Goal: Information Seeking & Learning: Learn about a topic

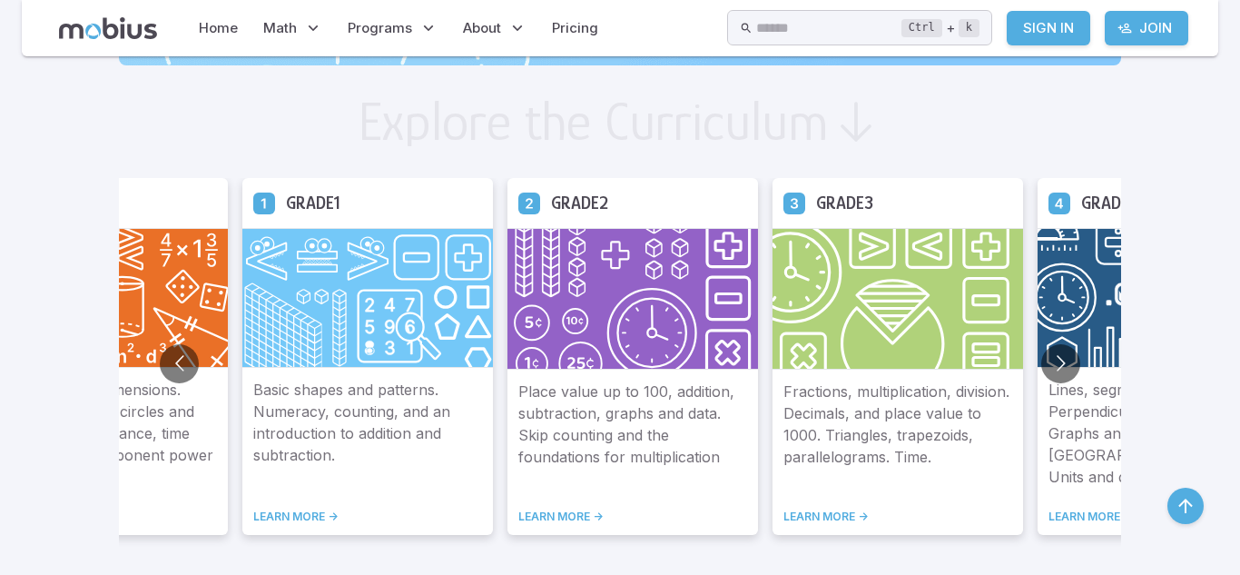
scroll to position [990, 0]
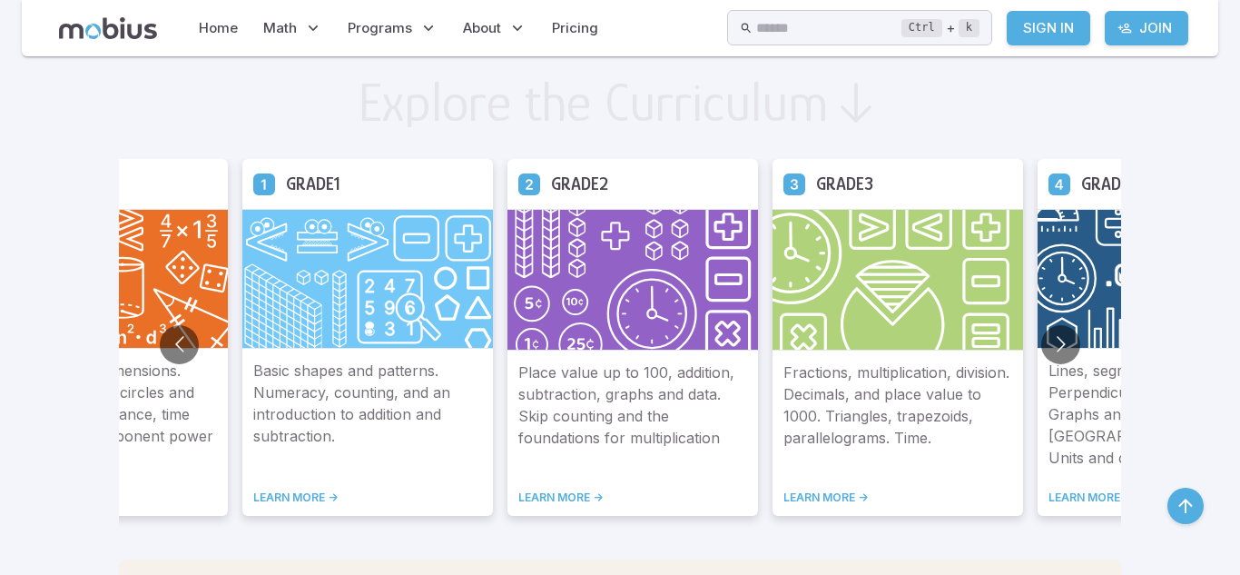
click at [882, 349] on img at bounding box center [897, 280] width 251 height 142
click at [872, 323] on img at bounding box center [897, 280] width 251 height 142
click at [830, 480] on div "Fractions, multiplication, division. Decimals, and place value to 1000. Triangl…" at bounding box center [897, 432] width 251 height 165
click at [851, 491] on link "LEARN MORE ->" at bounding box center [897, 497] width 229 height 15
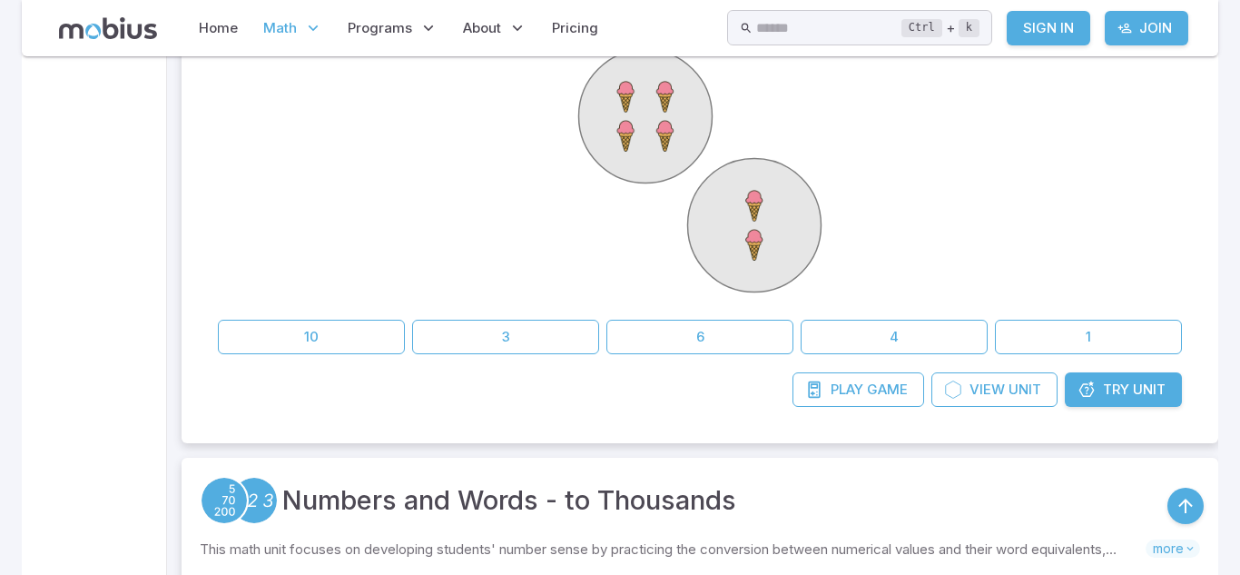
scroll to position [531, 0]
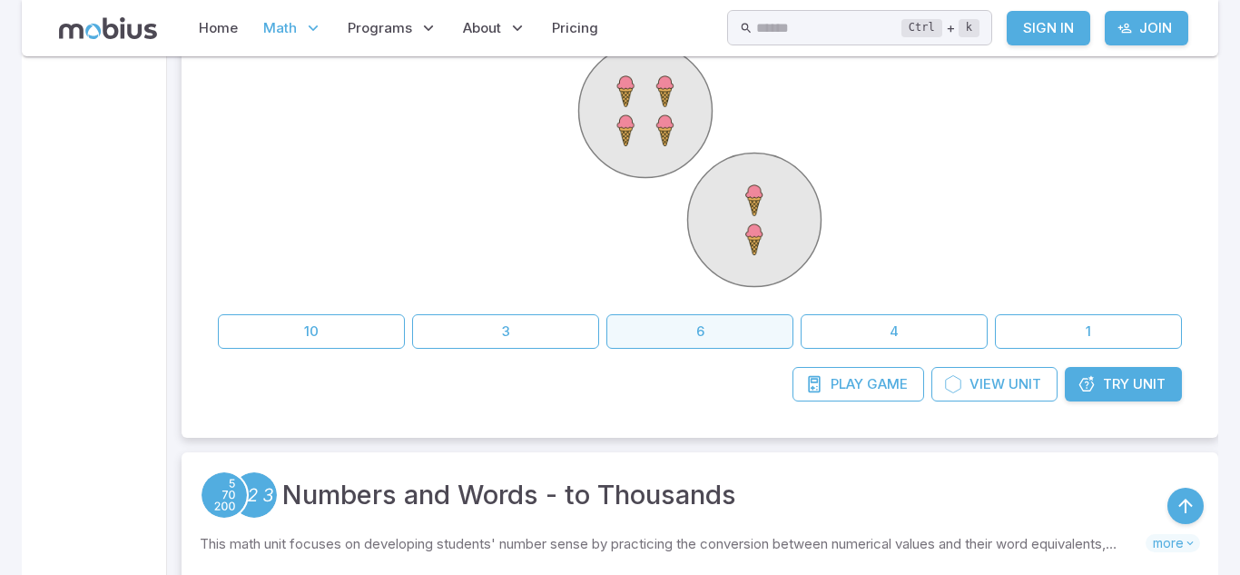
click at [723, 320] on button "6" at bounding box center [699, 331] width 187 height 34
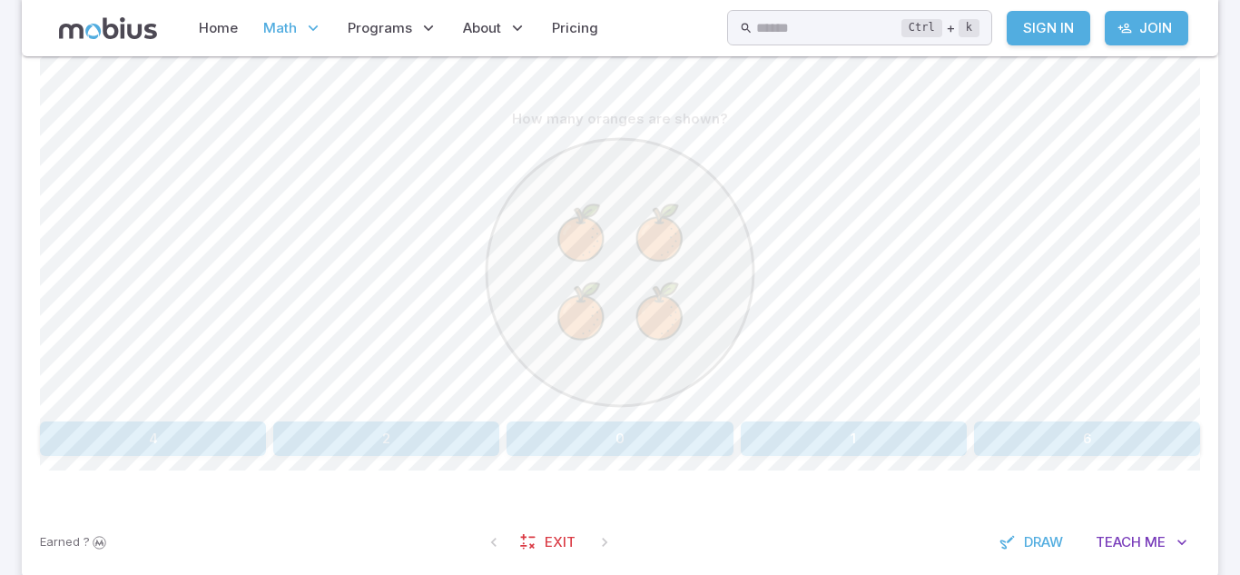
scroll to position [435, 0]
click at [137, 441] on button "4" at bounding box center [153, 435] width 226 height 34
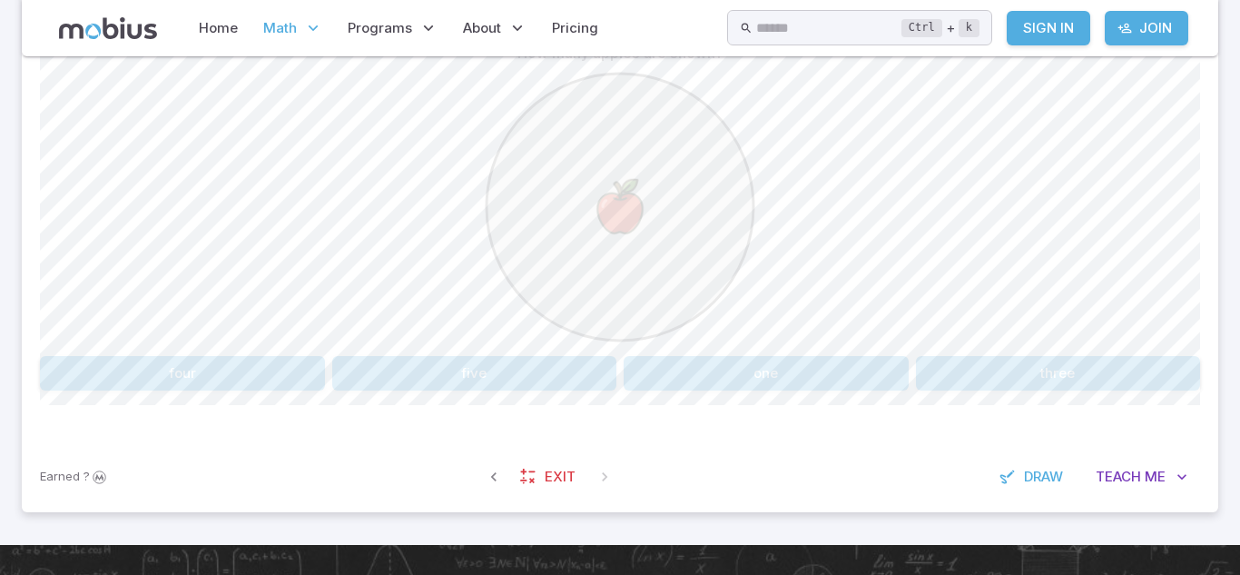
scroll to position [504, 0]
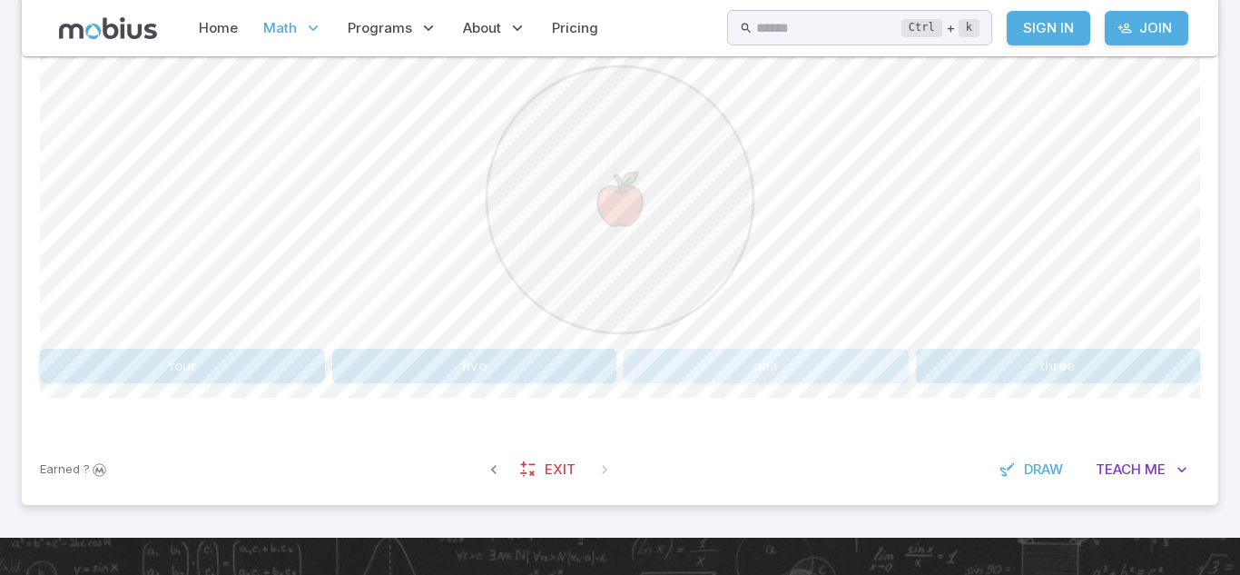
click at [739, 365] on button "one" at bounding box center [766, 366] width 285 height 34
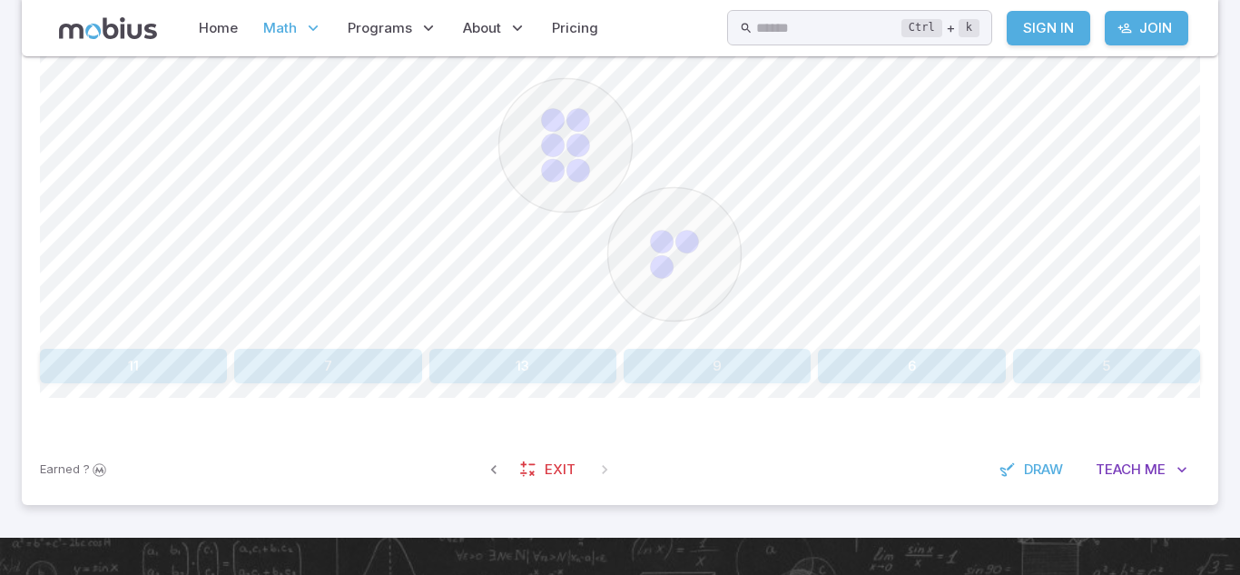
click at [794, 361] on button "9" at bounding box center [717, 366] width 187 height 34
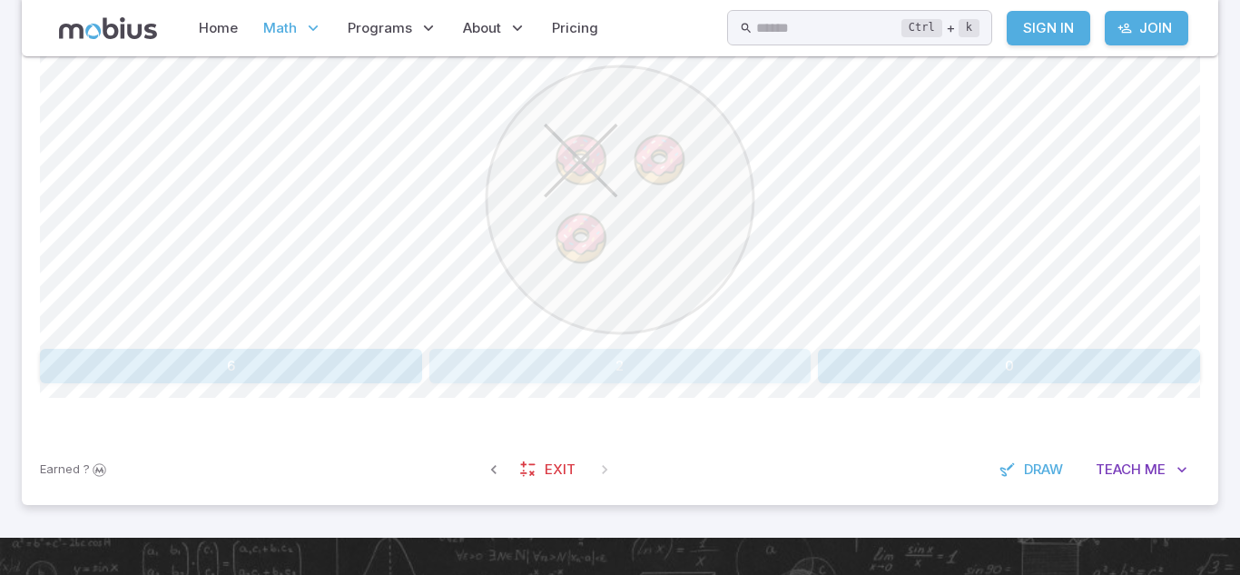
click at [645, 376] on button "2" at bounding box center [620, 366] width 382 height 34
click at [990, 382] on button "1" at bounding box center [1009, 366] width 382 height 34
click at [1060, 364] on button "three" at bounding box center [1106, 366] width 187 height 34
click at [535, 349] on button "4 - 3" at bounding box center [522, 366] width 187 height 34
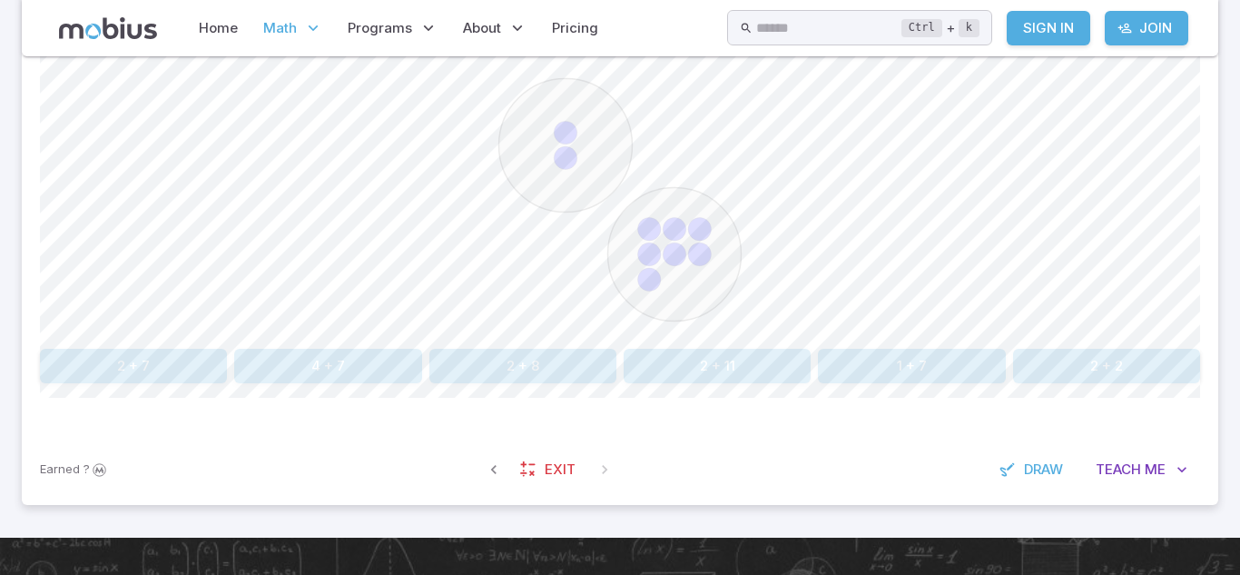
click at [167, 372] on button "2 + 7" at bounding box center [133, 366] width 187 height 34
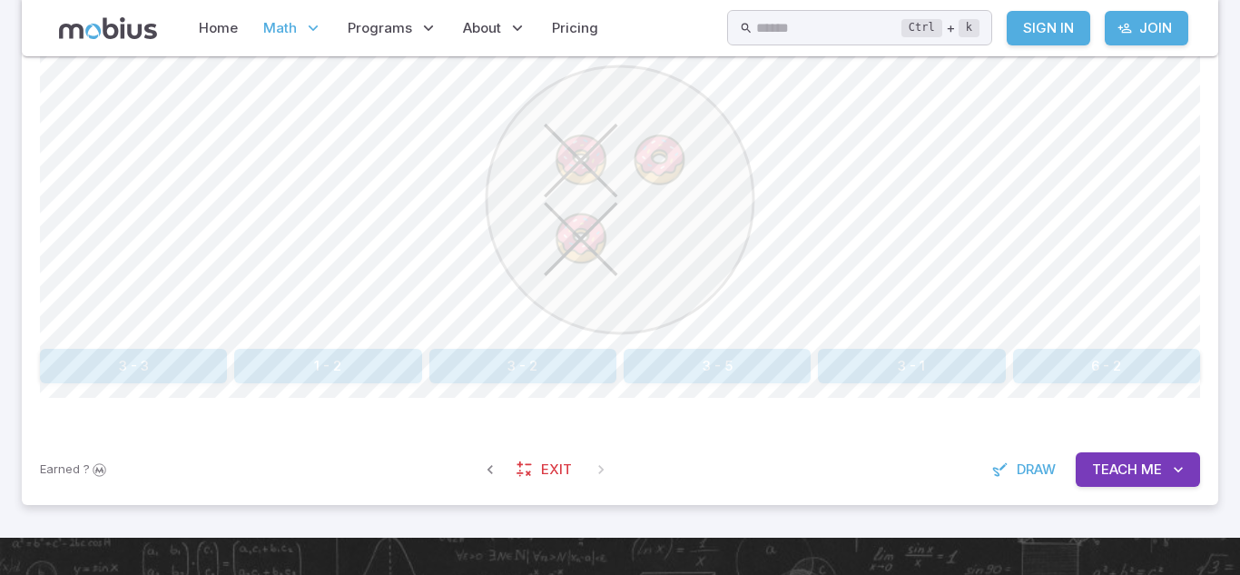
click at [556, 379] on button "3 - 2" at bounding box center [522, 366] width 187 height 34
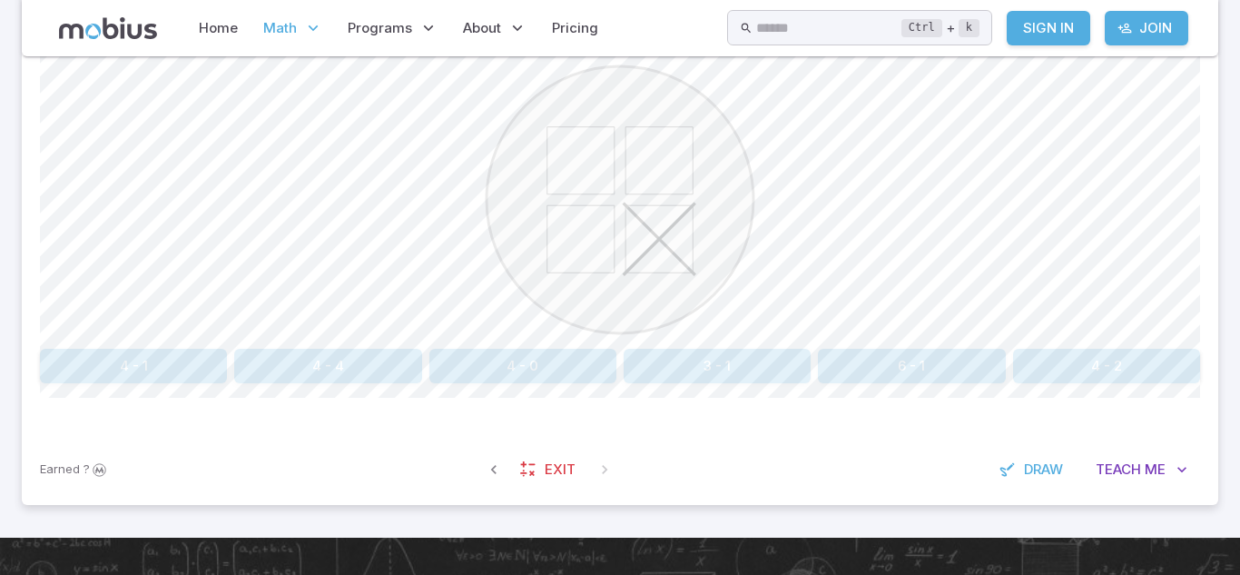
click at [775, 368] on button "3 - 1" at bounding box center [717, 366] width 187 height 34
click at [702, 369] on button "one" at bounding box center [766, 366] width 285 height 34
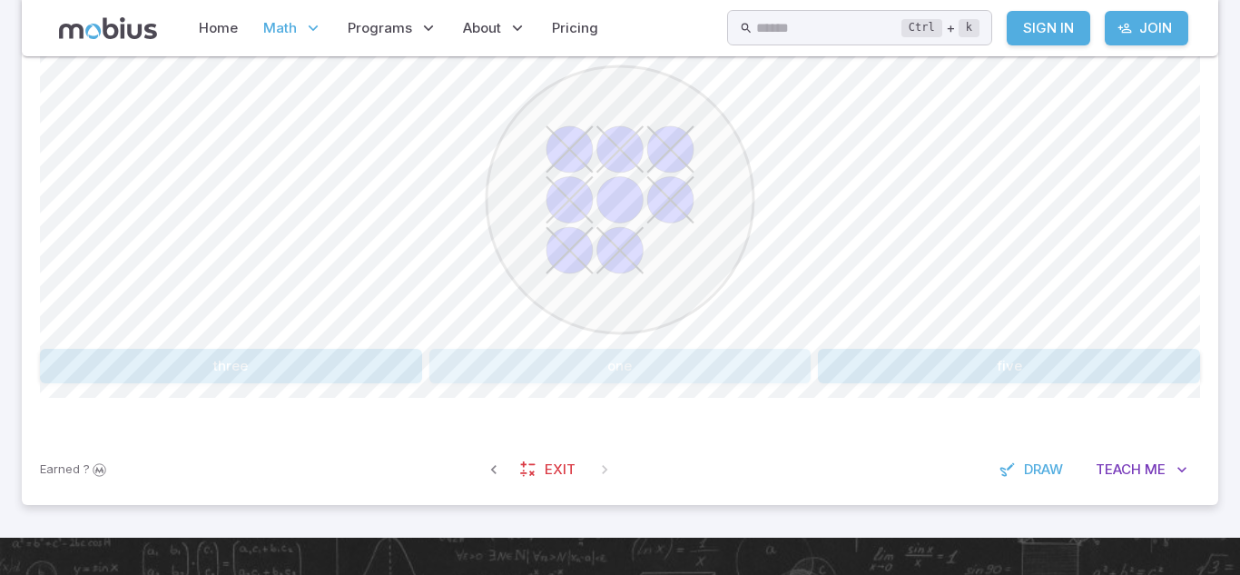
click at [702, 369] on button "one" at bounding box center [620, 366] width 382 height 34
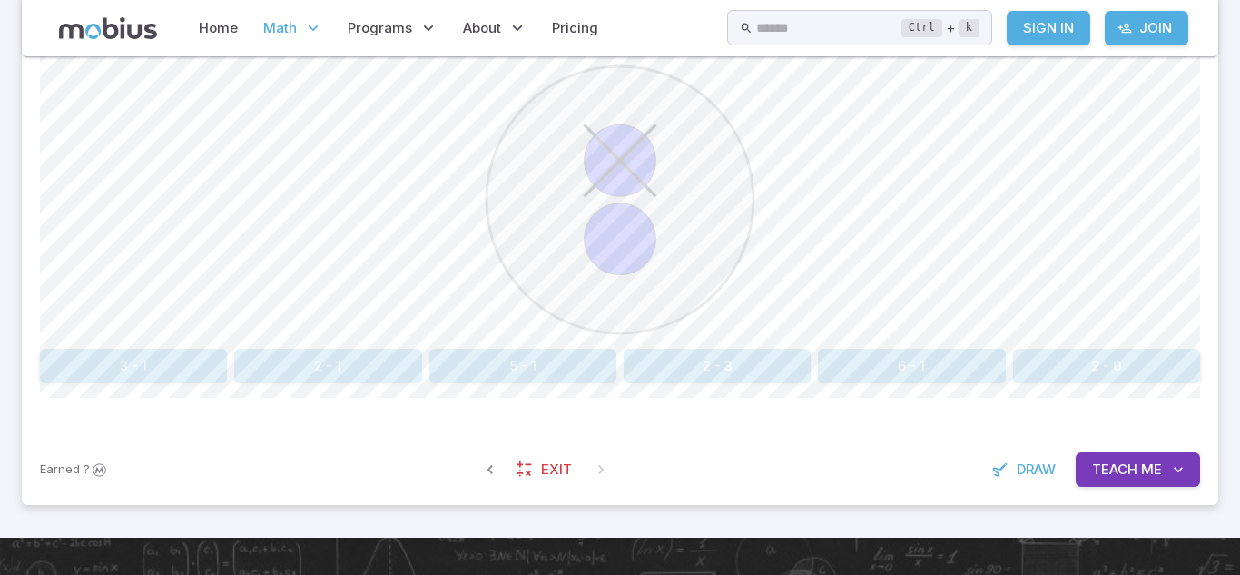
click at [371, 374] on button "2 - 1" at bounding box center [327, 366] width 187 height 34
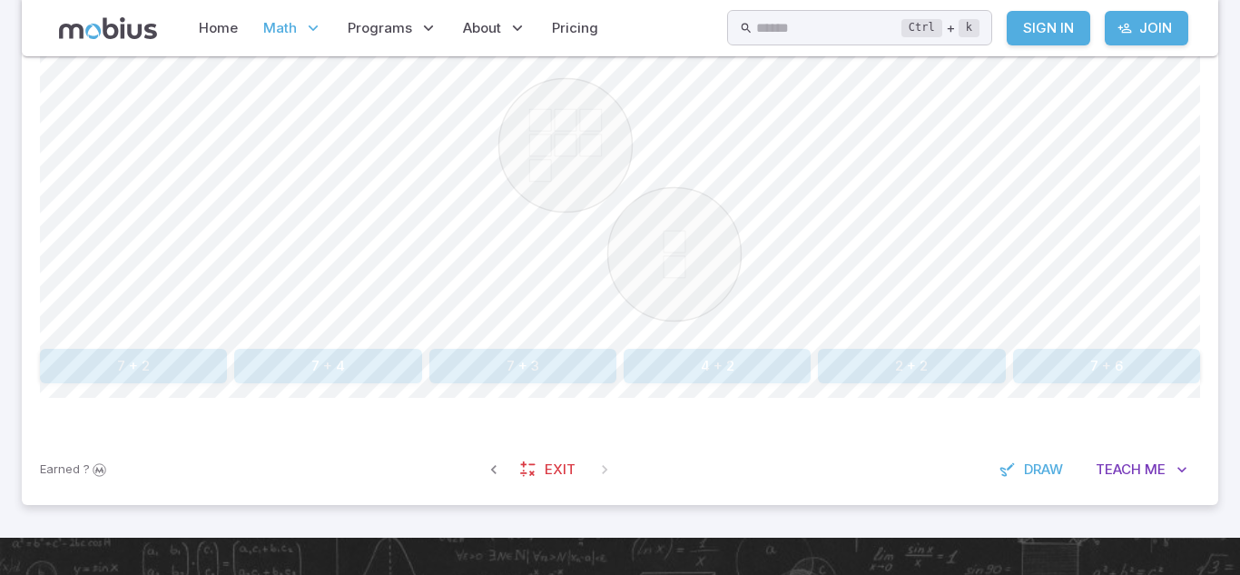
click at [152, 361] on button "7 + 2" at bounding box center [133, 366] width 187 height 34
click at [642, 362] on button "four" at bounding box center [620, 366] width 226 height 34
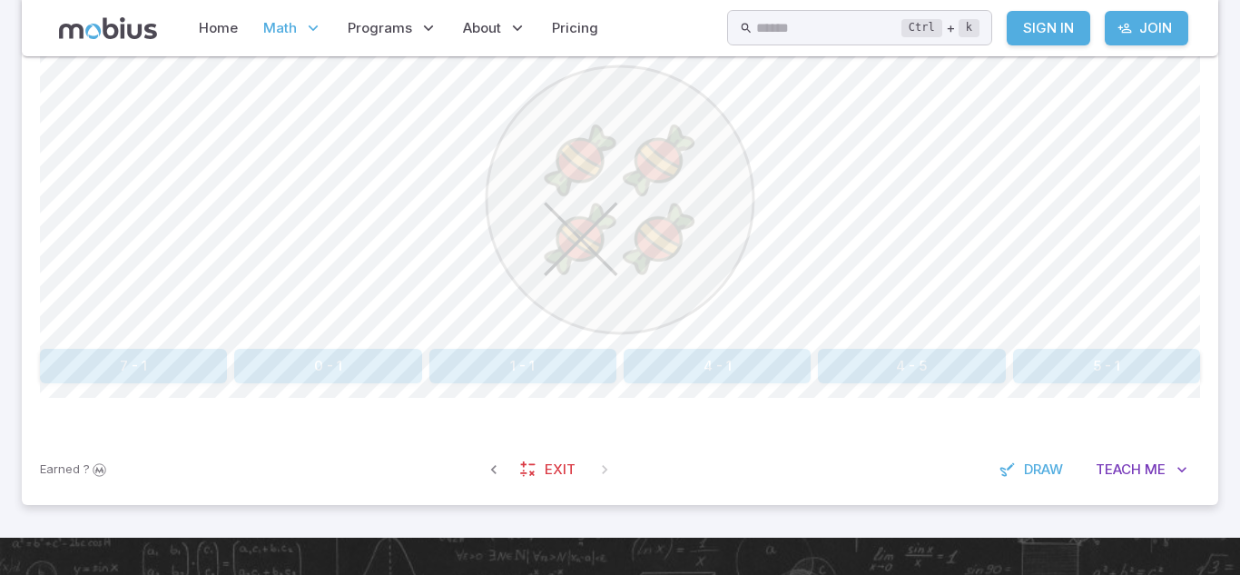
click at [754, 356] on button "4 - 1" at bounding box center [717, 366] width 187 height 34
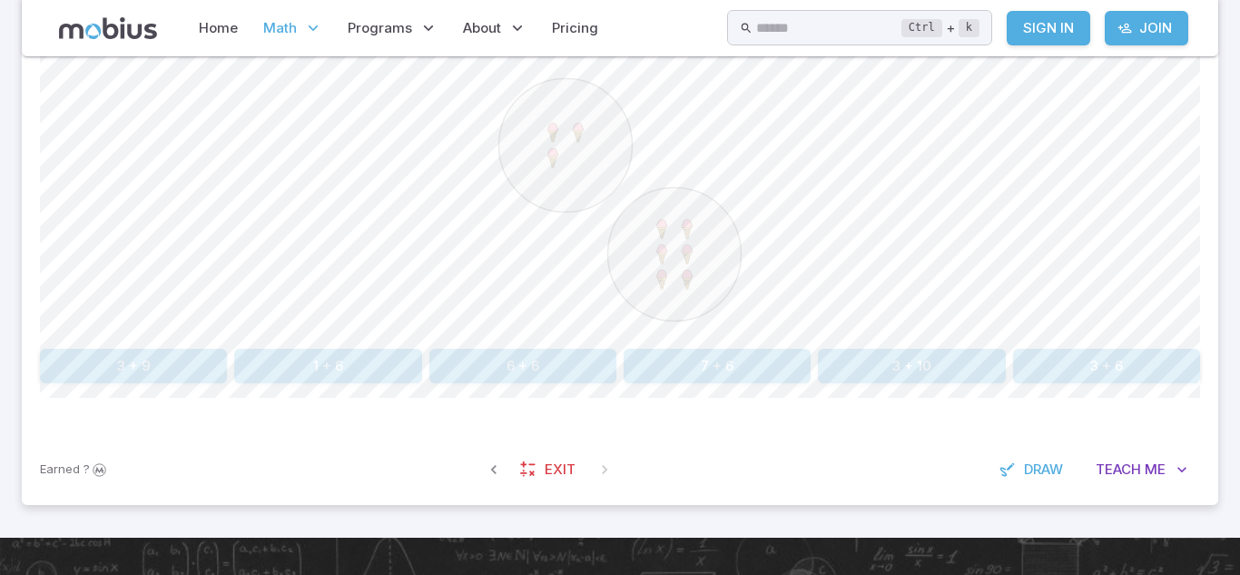
click at [1175, 363] on button "3 + 6" at bounding box center [1106, 366] width 187 height 34
click at [582, 371] on button "3 + 6" at bounding box center [522, 366] width 187 height 34
click at [928, 356] on button "three" at bounding box center [854, 366] width 226 height 34
click at [983, 359] on button "five" at bounding box center [1058, 366] width 285 height 34
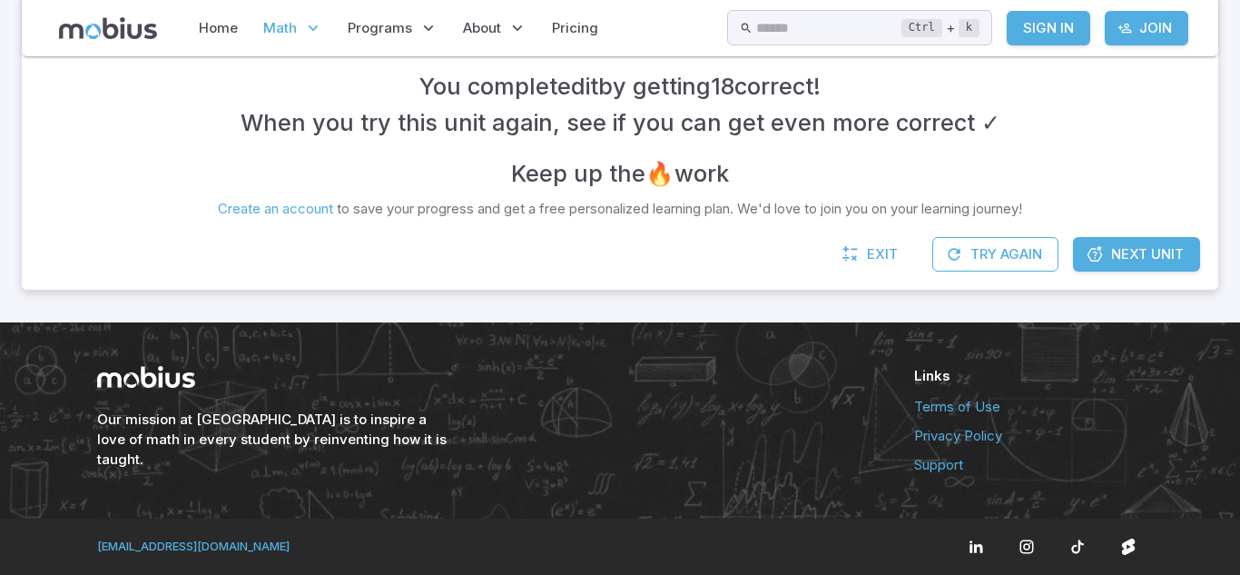
scroll to position [460, 0]
click at [1117, 259] on span "Next Unit" at bounding box center [1147, 254] width 73 height 20
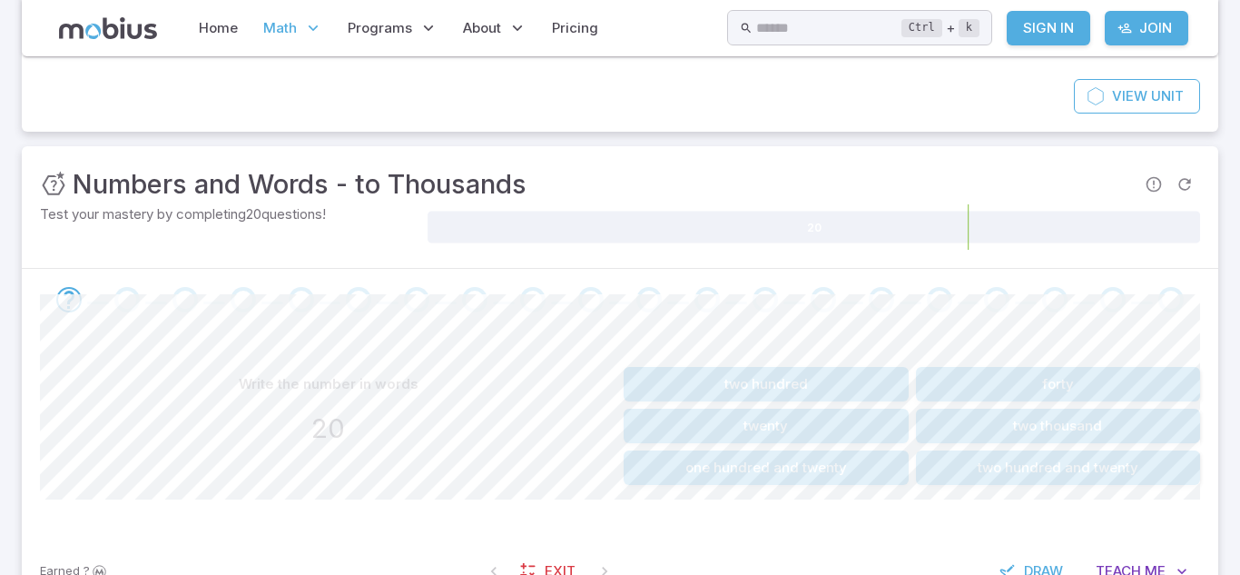
scroll to position [170, 0]
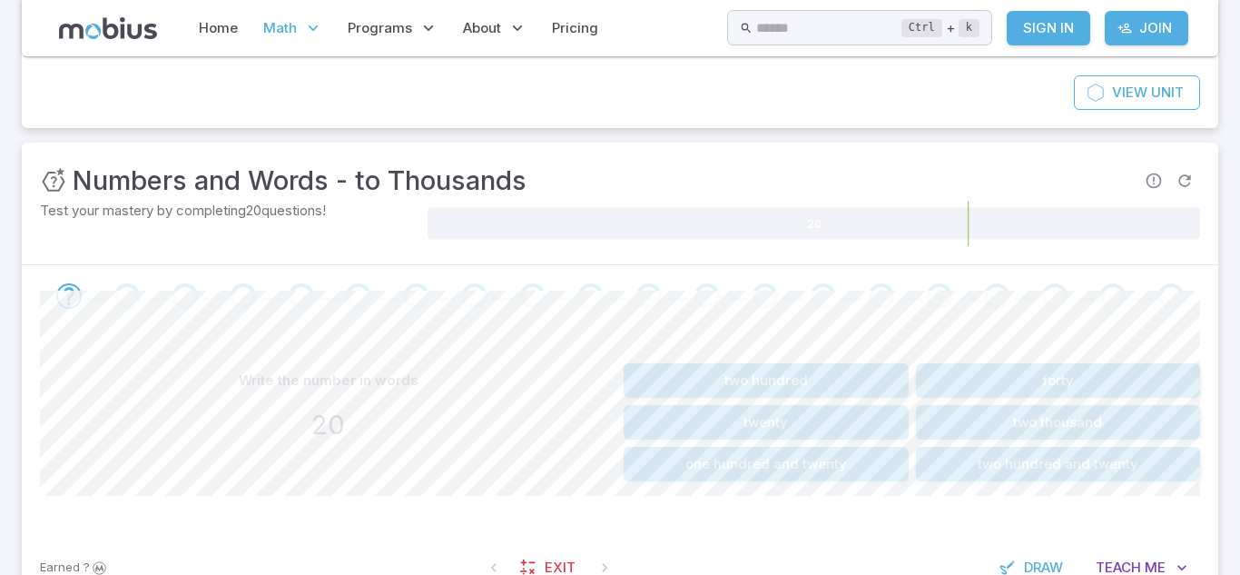
click at [849, 420] on button "twenty" at bounding box center [766, 422] width 285 height 34
click at [1099, 419] on button "three hundred" at bounding box center [1058, 422] width 285 height 34
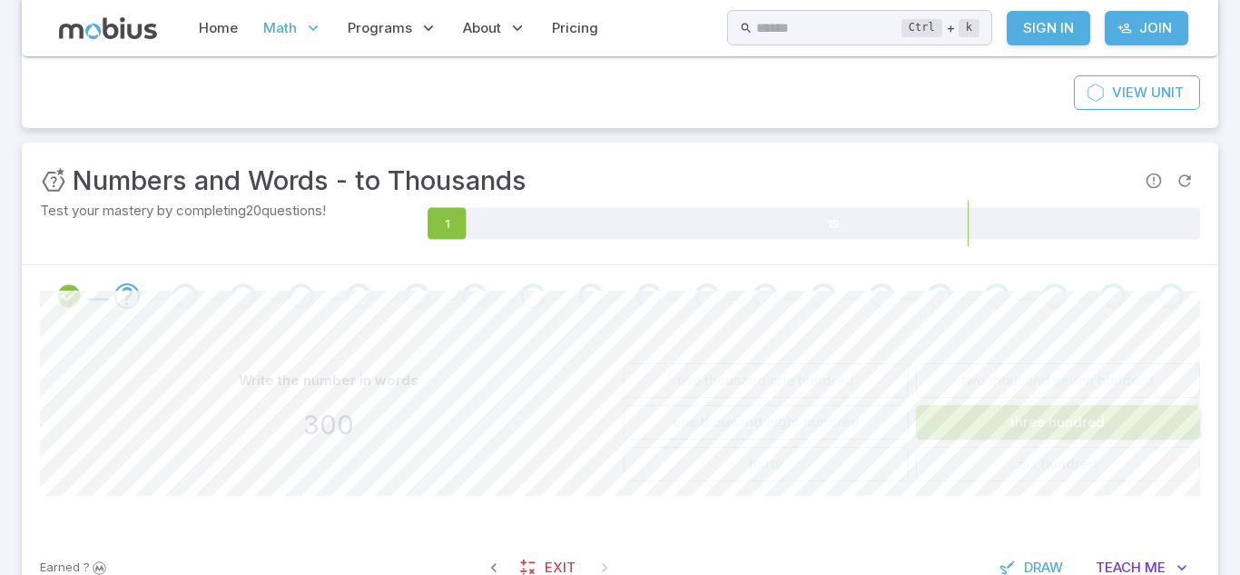
click at [1099, 419] on button "three hundred" at bounding box center [1058, 422] width 285 height 34
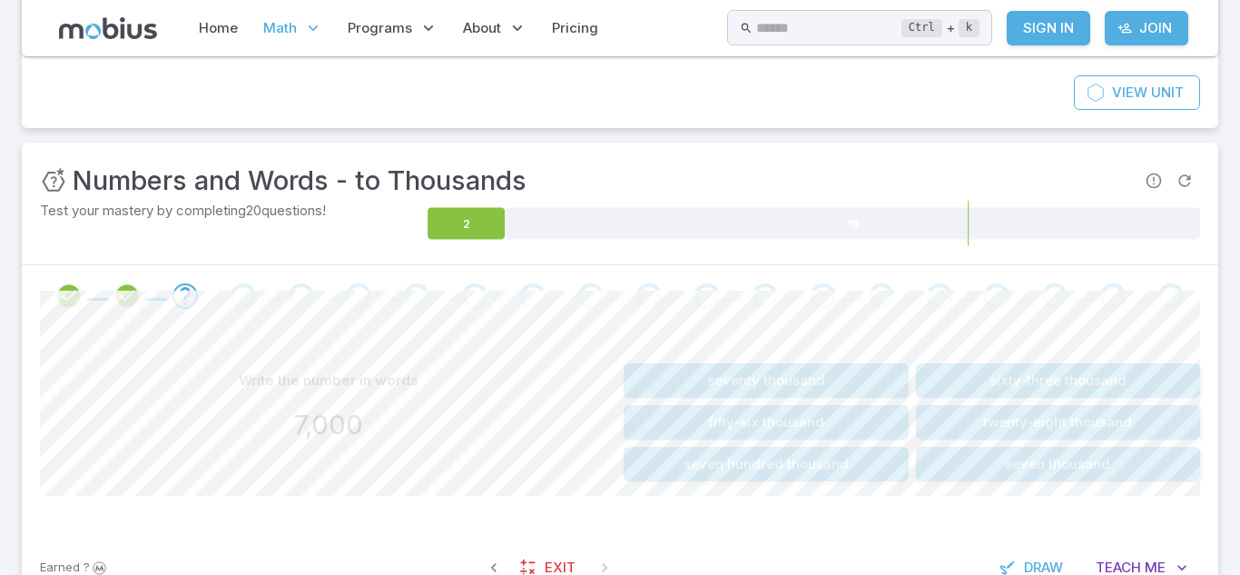
click at [1068, 466] on button "seven thousand" at bounding box center [1058, 464] width 285 height 34
click at [803, 379] on button "thirty-one" at bounding box center [766, 380] width 285 height 34
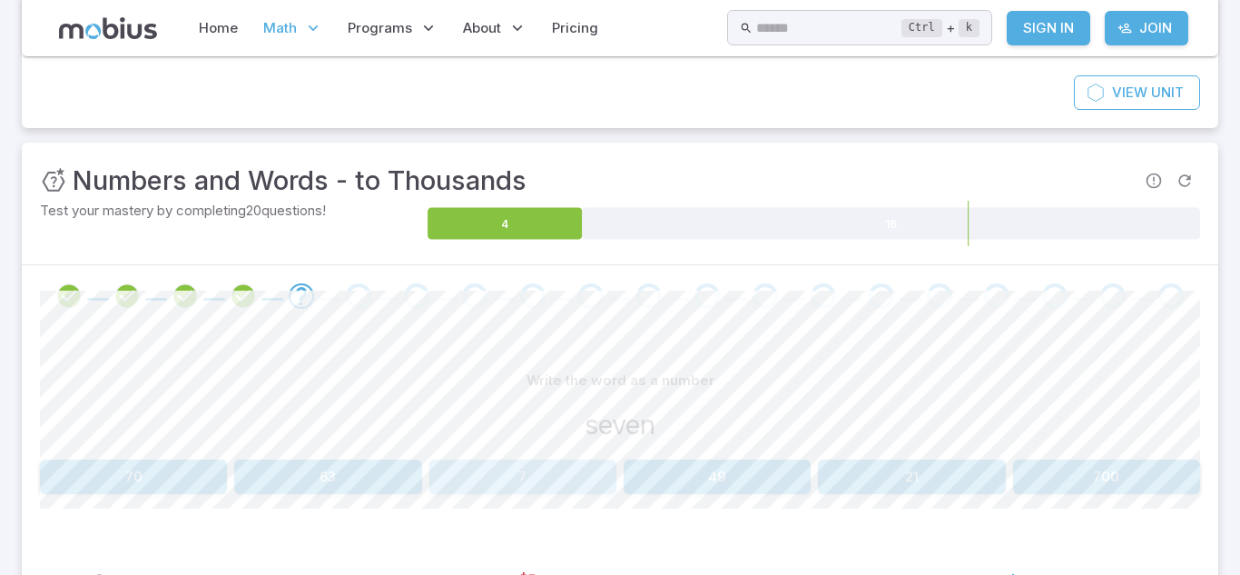
click at [583, 480] on button "7" at bounding box center [522, 476] width 187 height 34
click at [363, 471] on button "361" at bounding box center [327, 476] width 187 height 34
click at [716, 477] on button "8,208" at bounding box center [717, 476] width 187 height 34
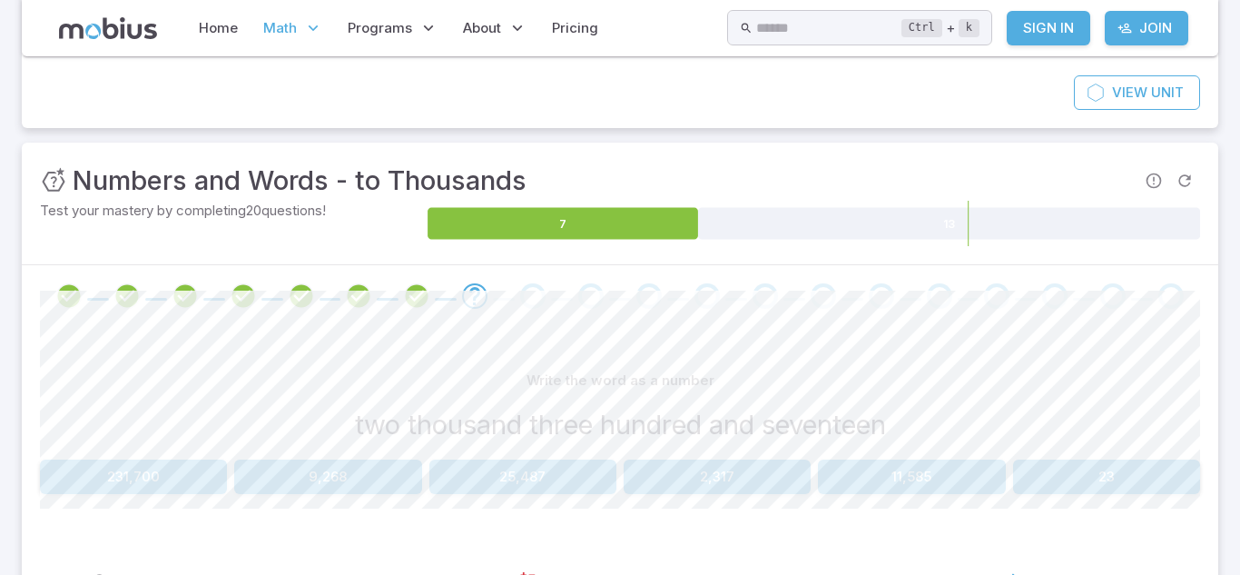
click at [789, 483] on button "2,317" at bounding box center [717, 476] width 187 height 34
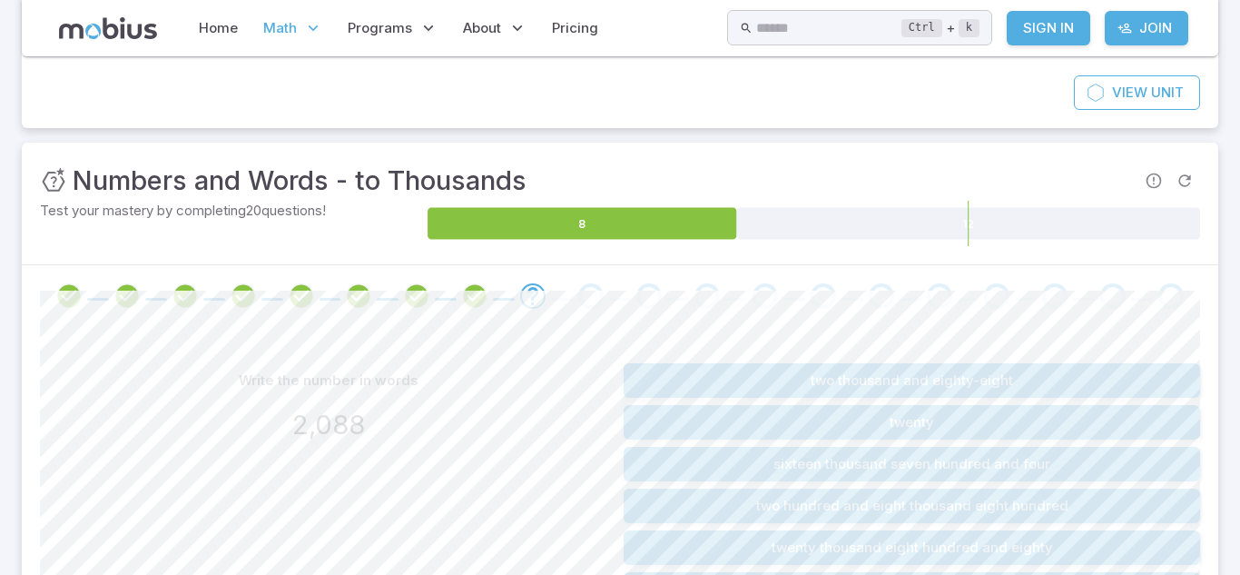
click at [849, 379] on button "two thousand and eighty-eight" at bounding box center [912, 380] width 576 height 34
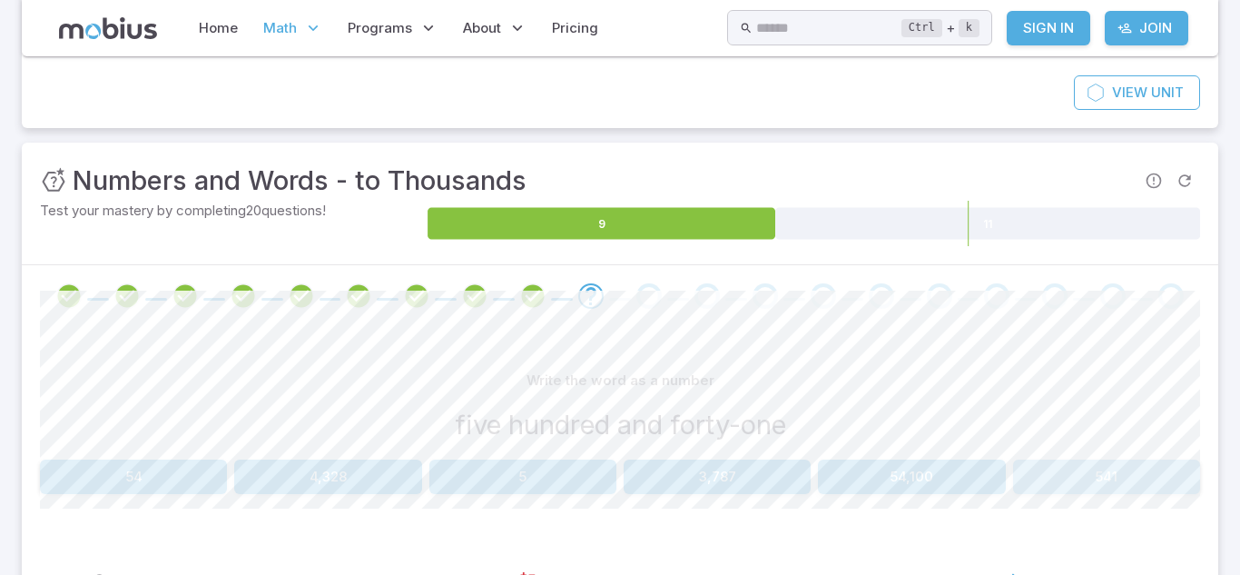
click at [1070, 485] on button "541" at bounding box center [1106, 476] width 187 height 34
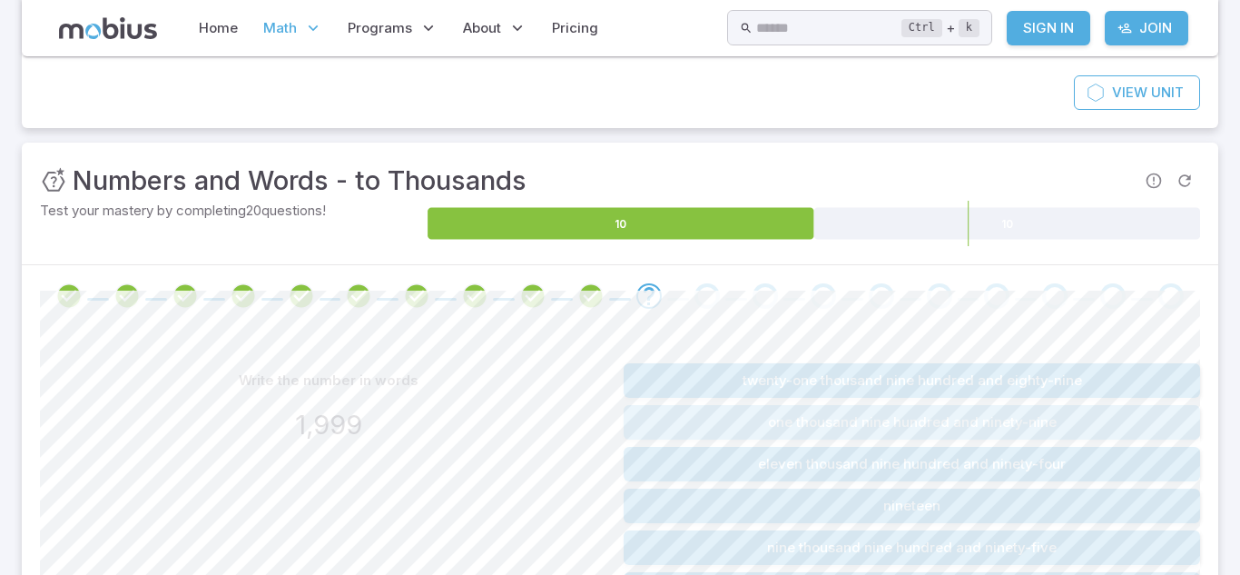
click at [1051, 427] on button "one thousand nine hundred and ninety-nine" at bounding box center [912, 422] width 576 height 34
click at [1036, 546] on button "one thousand six hundred and eighty" at bounding box center [912, 547] width 576 height 34
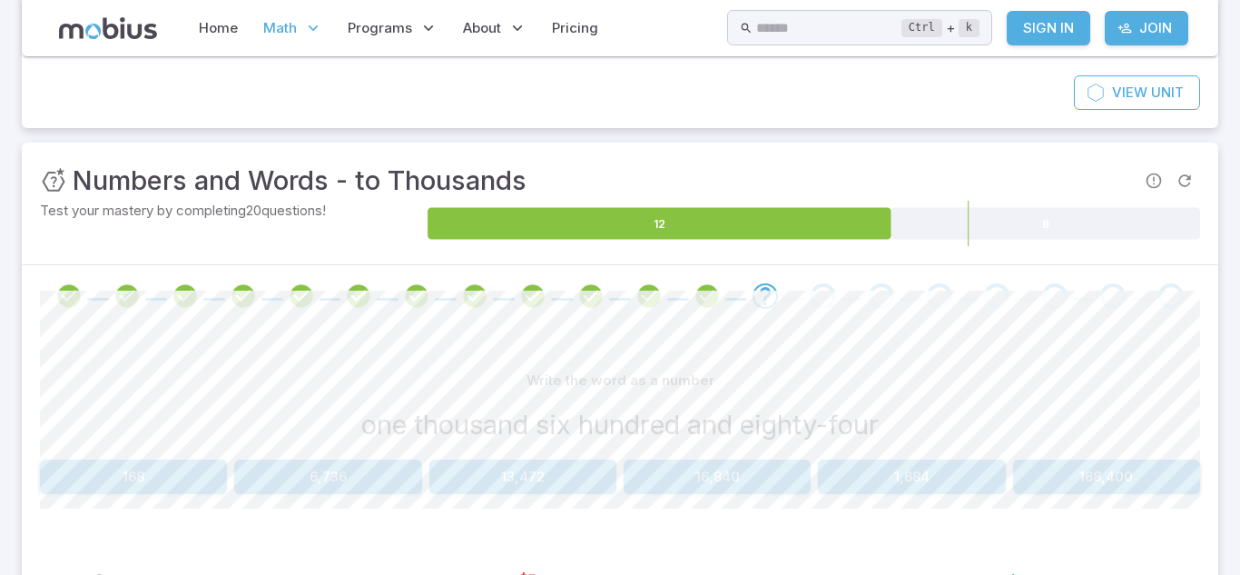
click at [918, 472] on button "1,684" at bounding box center [911, 476] width 187 height 34
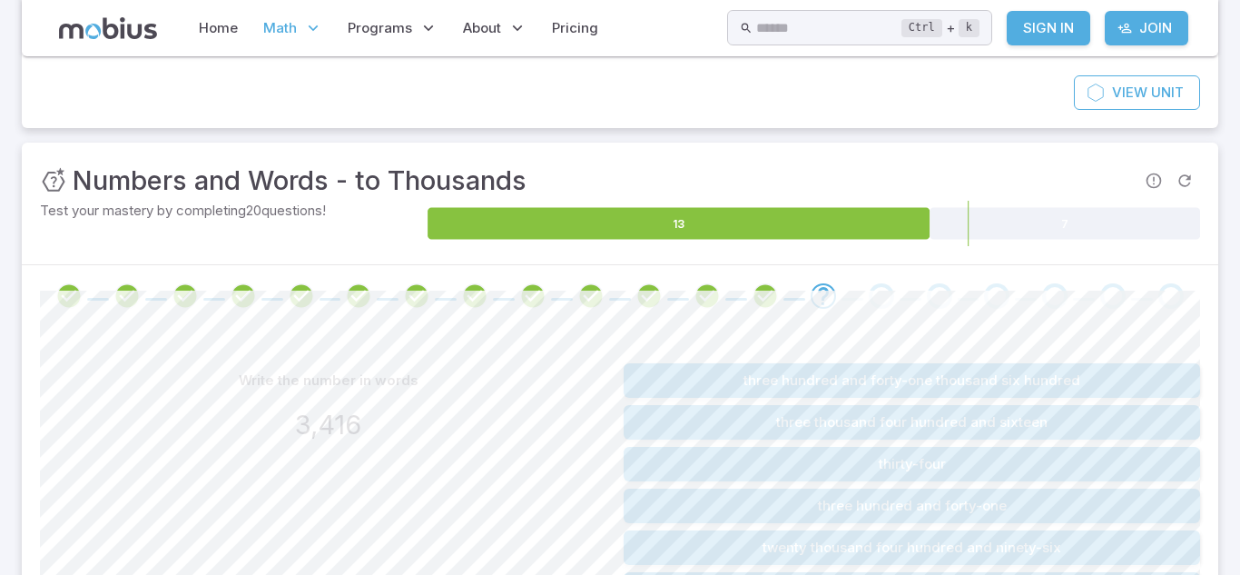
click at [918, 382] on button "three hundred and forty-one thousand six hundred" at bounding box center [912, 380] width 576 height 34
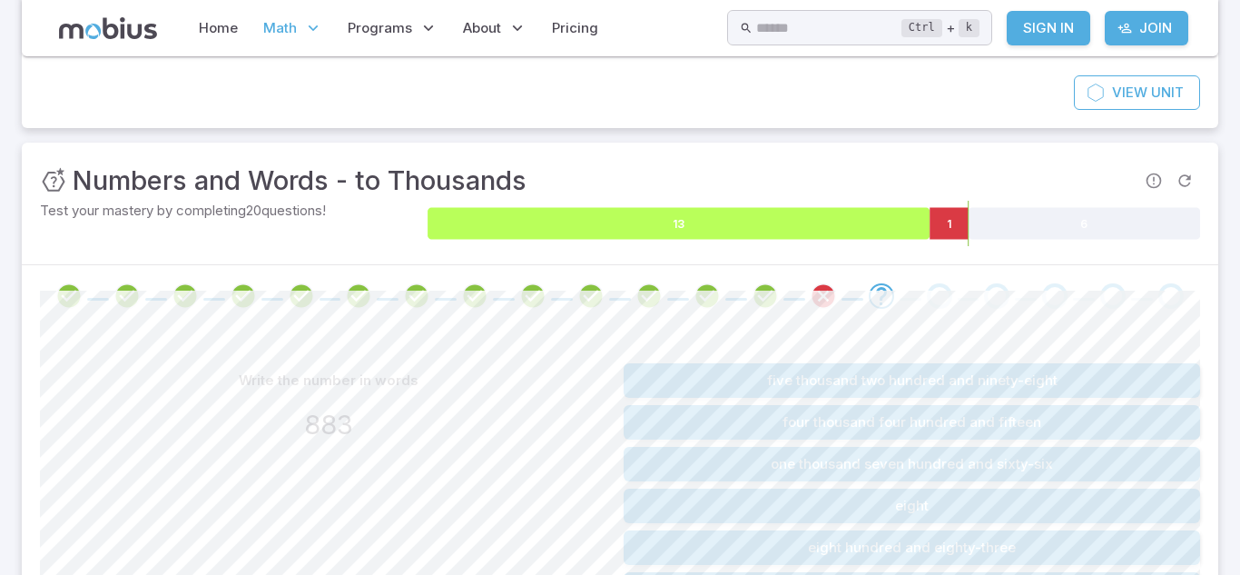
click at [797, 226] on icon at bounding box center [679, 224] width 502 height 32
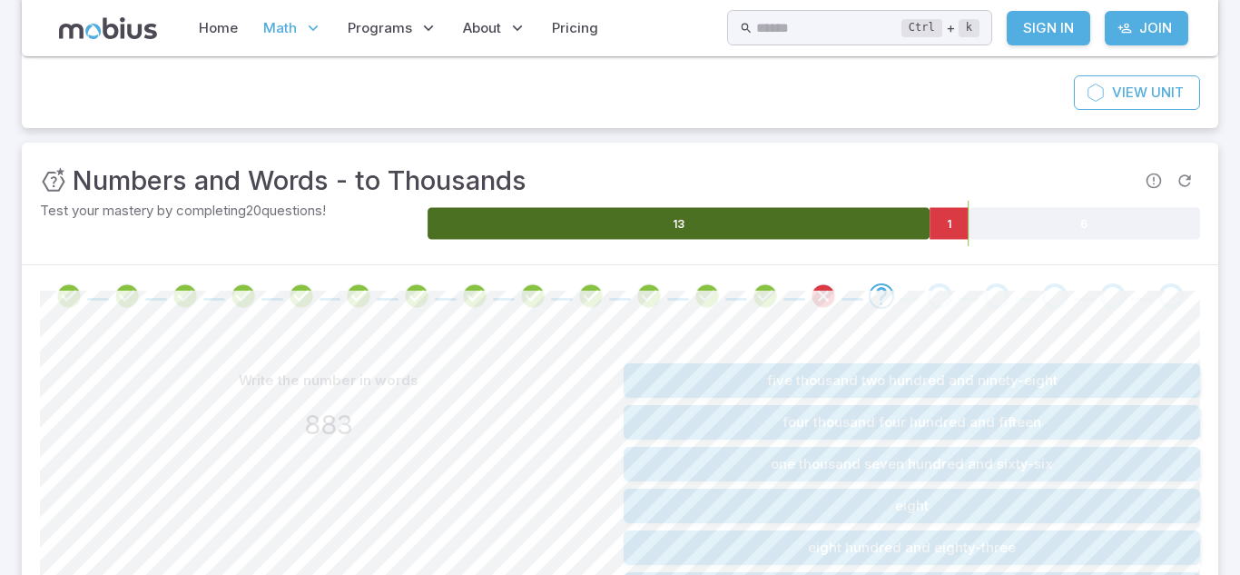
click at [802, 223] on icon at bounding box center [679, 224] width 502 height 32
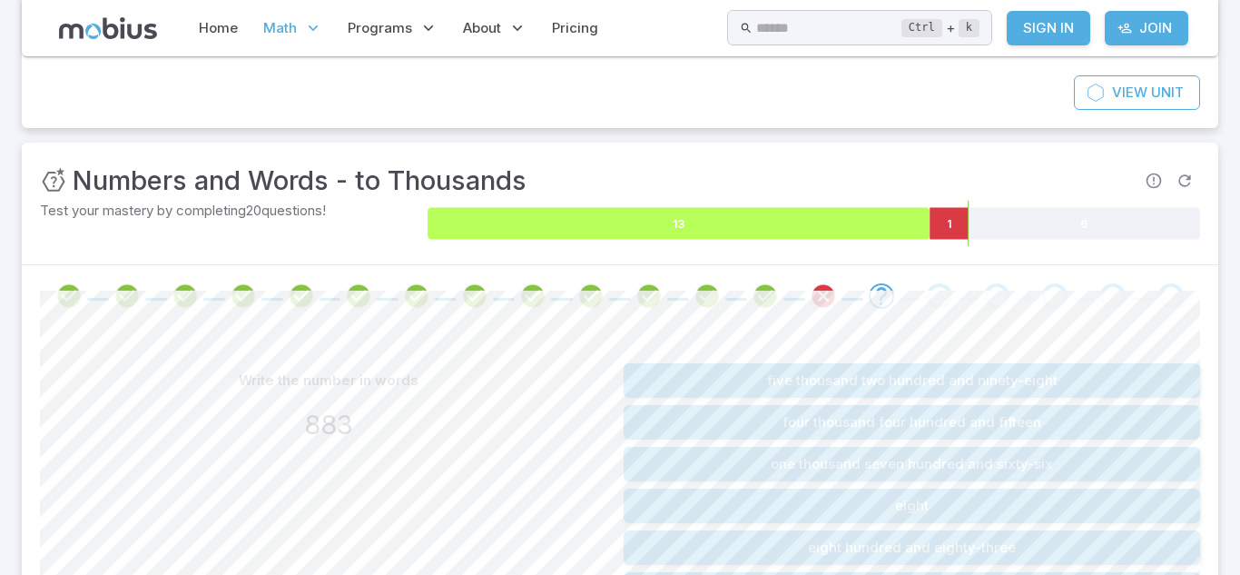
click at [802, 223] on icon at bounding box center [679, 224] width 502 height 32
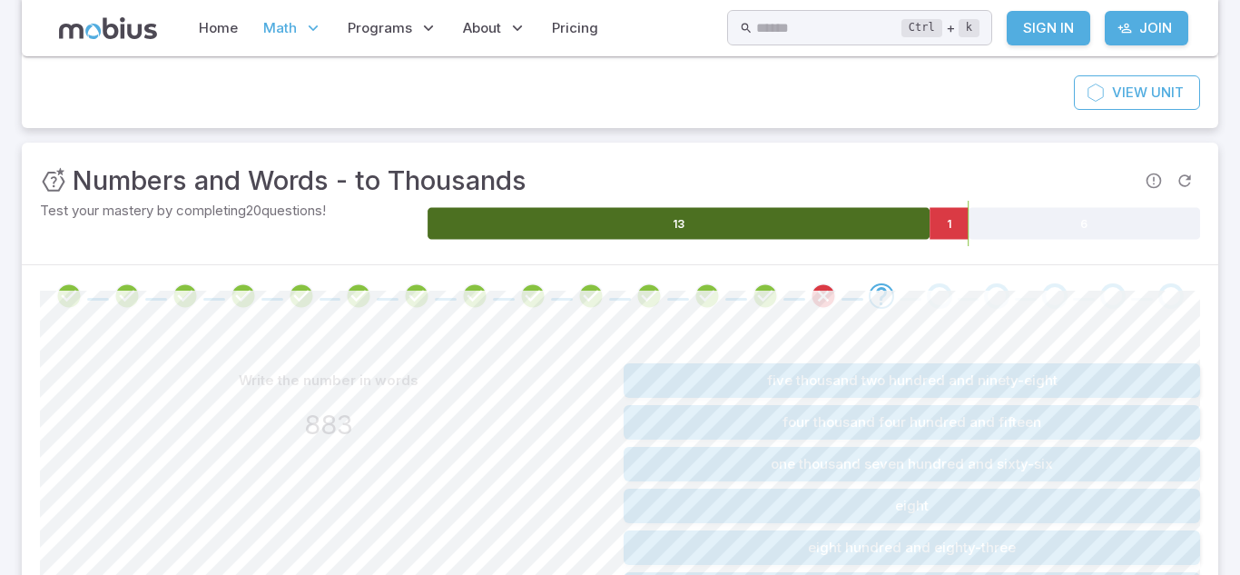
click at [802, 223] on icon at bounding box center [679, 224] width 502 height 32
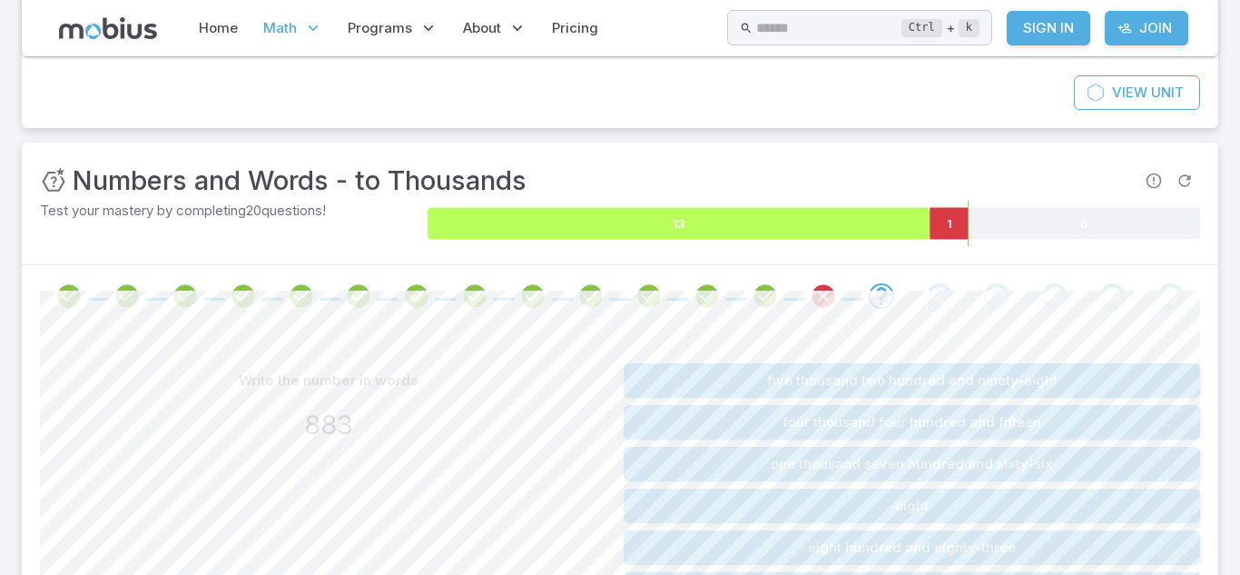
click at [802, 223] on icon at bounding box center [679, 224] width 502 height 32
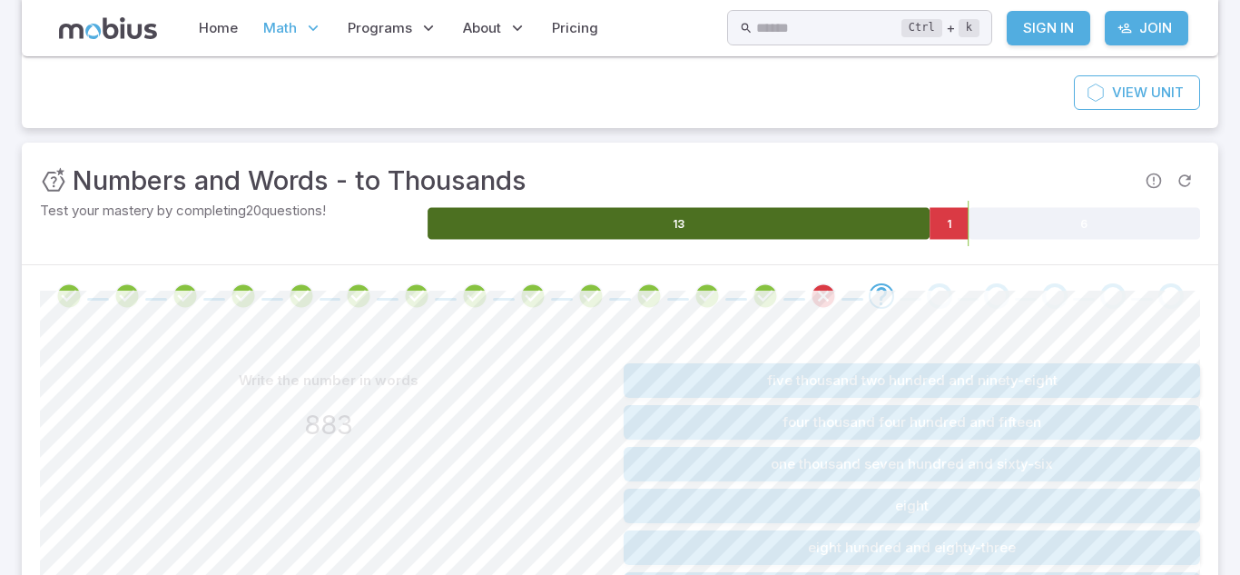
click at [802, 223] on icon at bounding box center [679, 224] width 502 height 32
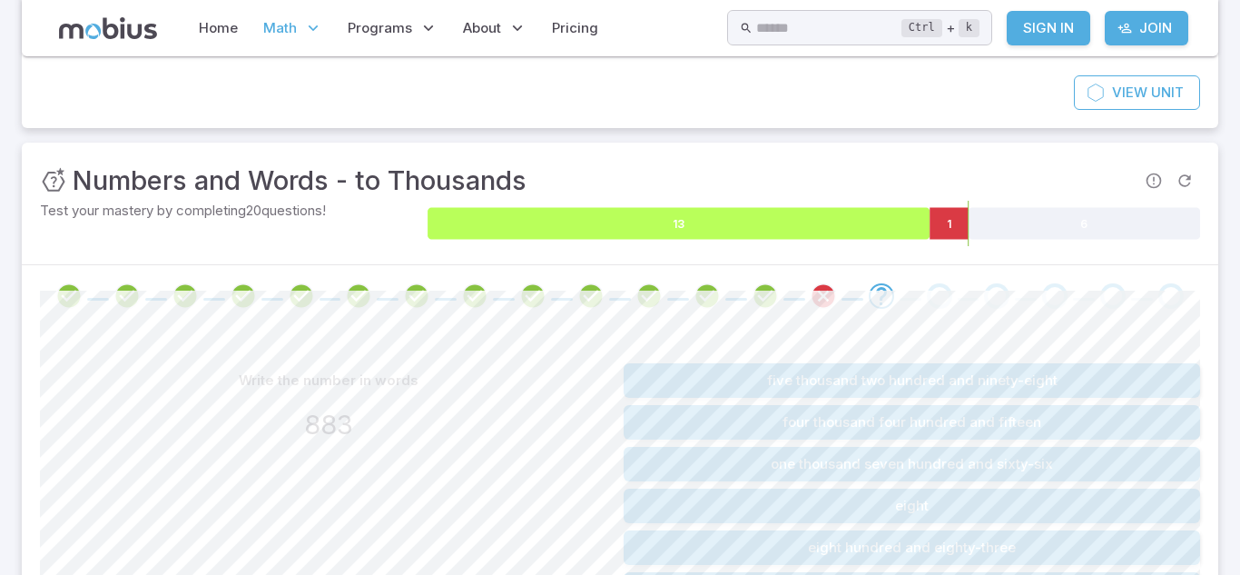
click at [802, 223] on icon at bounding box center [679, 224] width 502 height 32
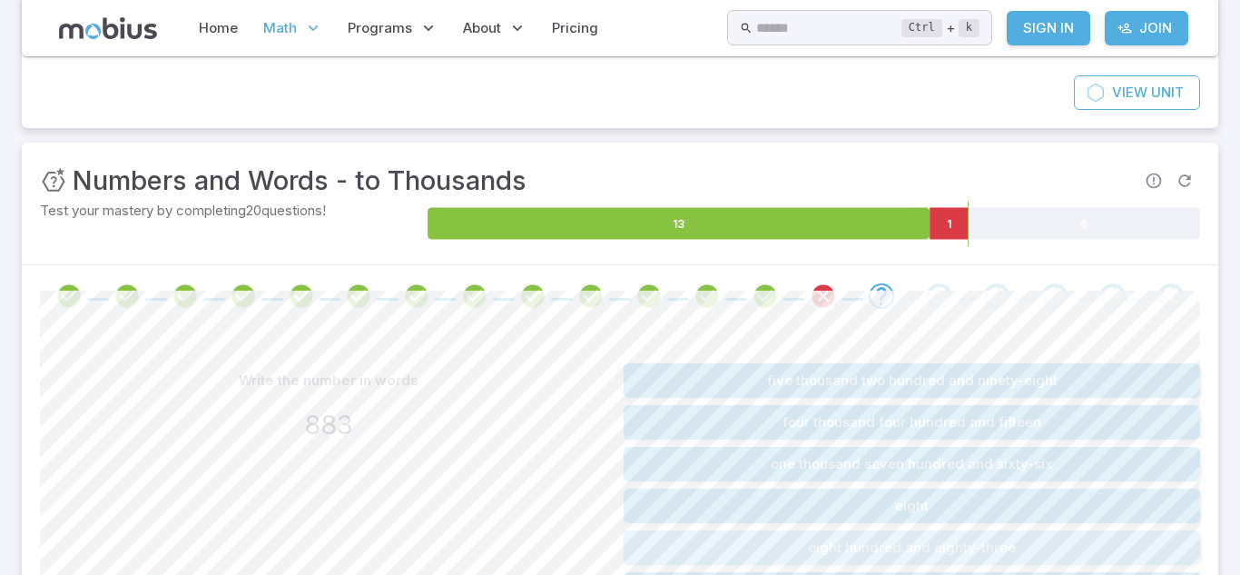
click at [930, 534] on button "eight hundred and eighty-three" at bounding box center [912, 547] width 576 height 34
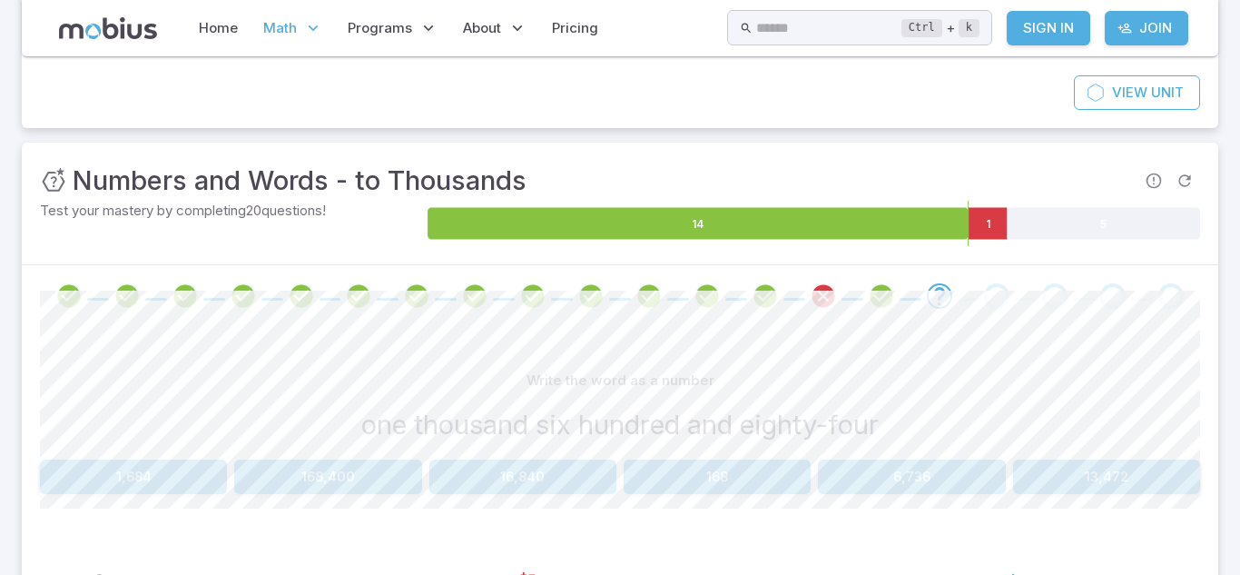
click at [164, 477] on button "1,684" at bounding box center [133, 476] width 187 height 34
click at [350, 473] on button "964" at bounding box center [327, 476] width 187 height 34
click at [1121, 470] on button "4,243" at bounding box center [1106, 476] width 187 height 34
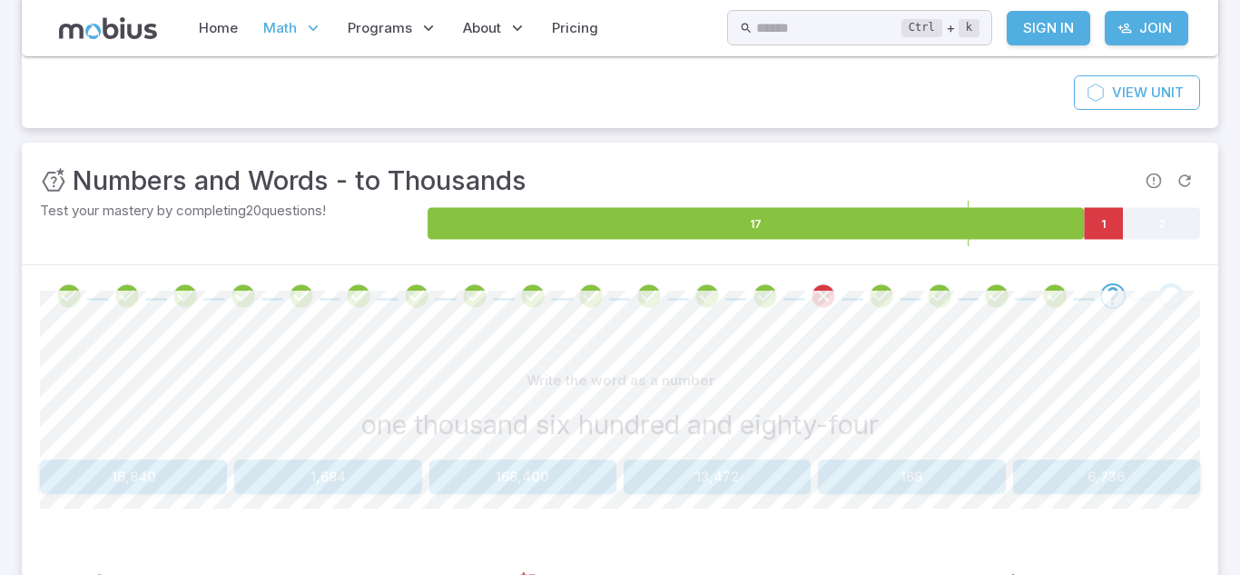
click at [389, 473] on button "1,684" at bounding box center [327, 476] width 187 height 34
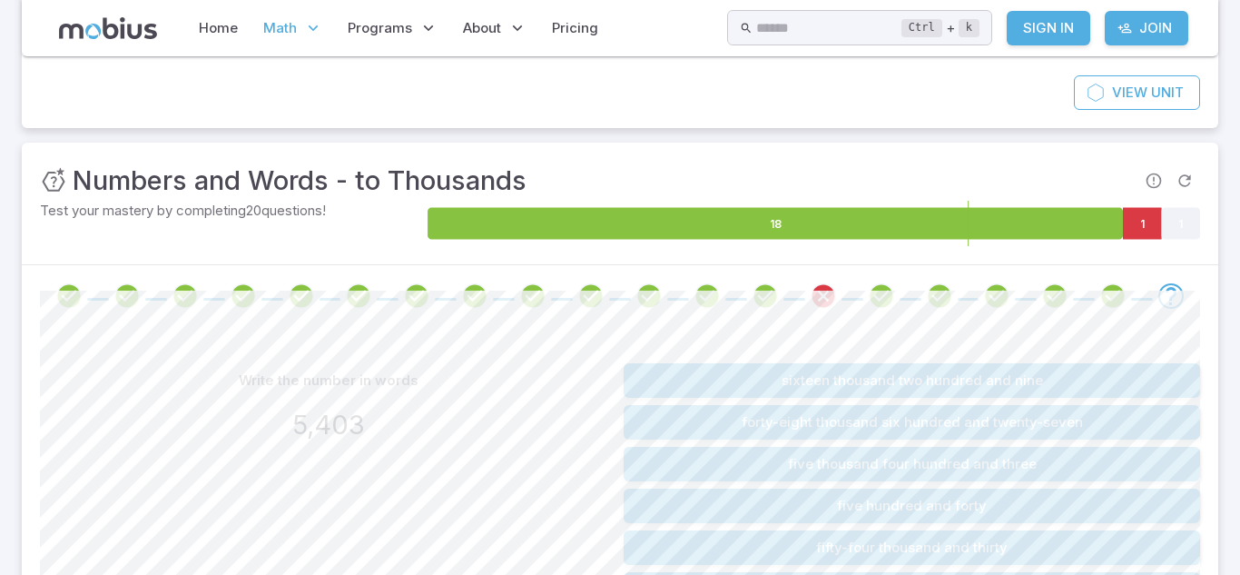
click at [916, 471] on button "five thousand four hundred and three" at bounding box center [912, 464] width 576 height 34
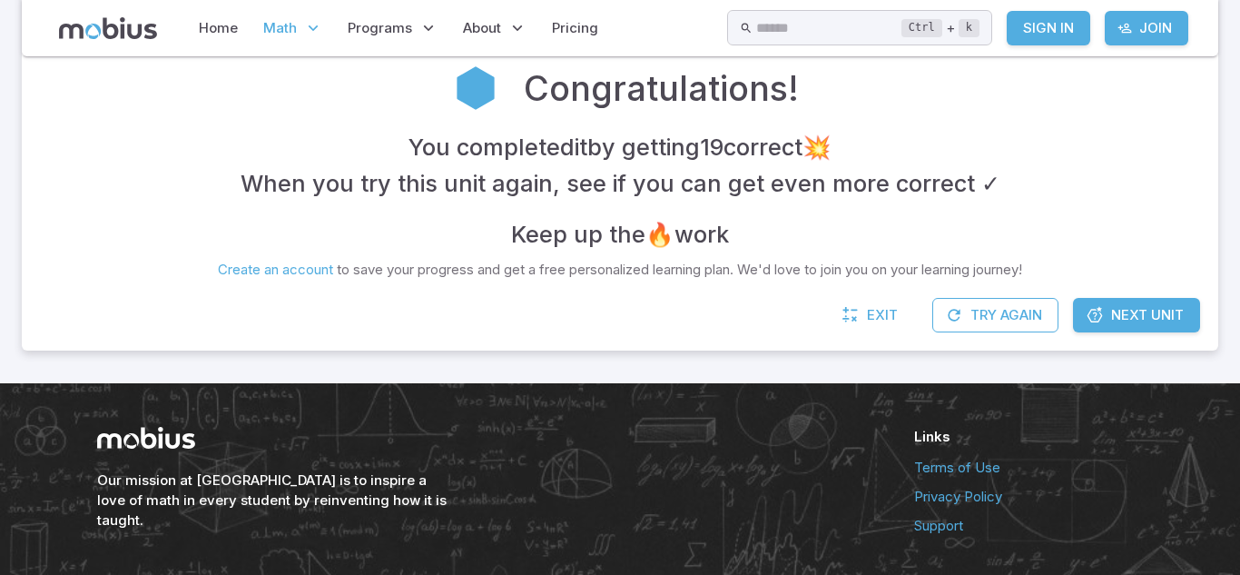
scroll to position [404, 0]
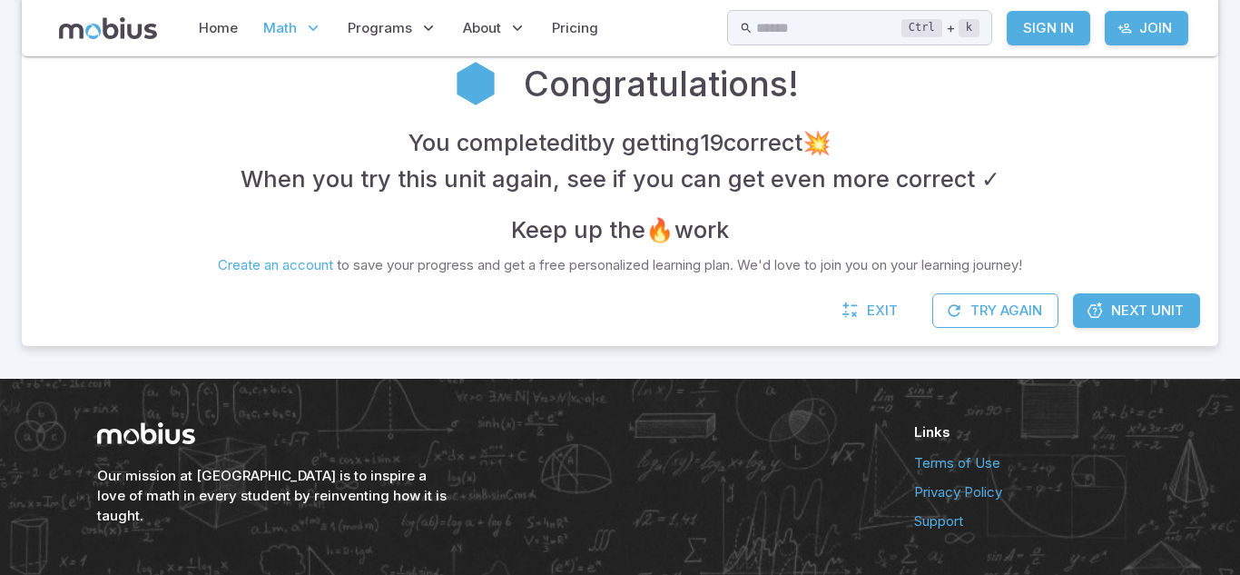
click at [1108, 305] on link "Next Unit" at bounding box center [1136, 310] width 127 height 34
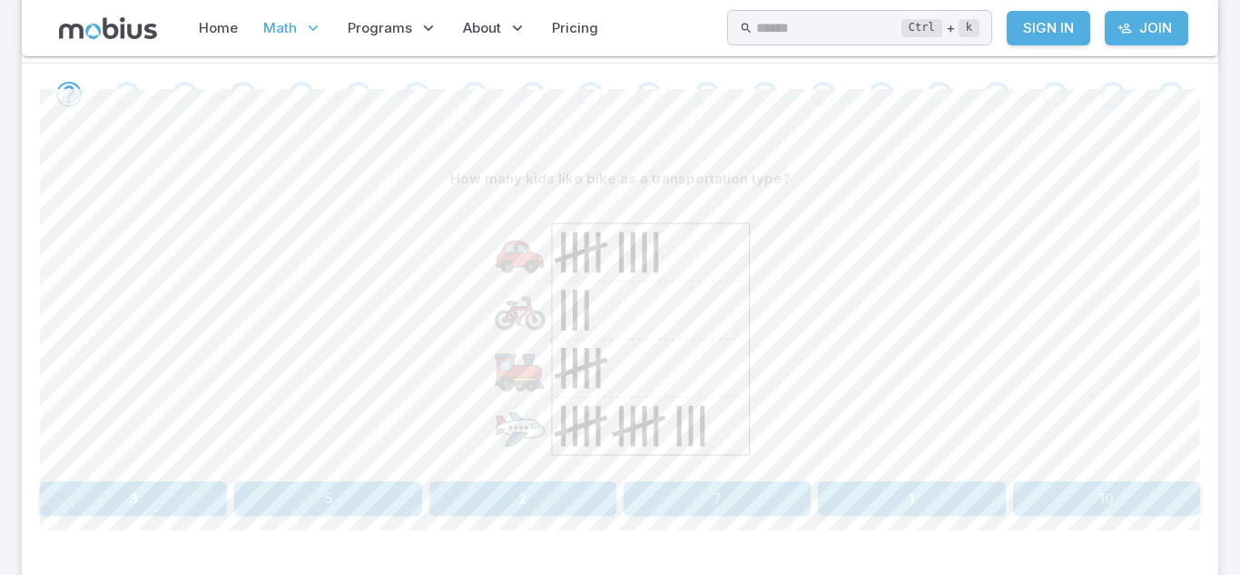
scroll to position [374, 0]
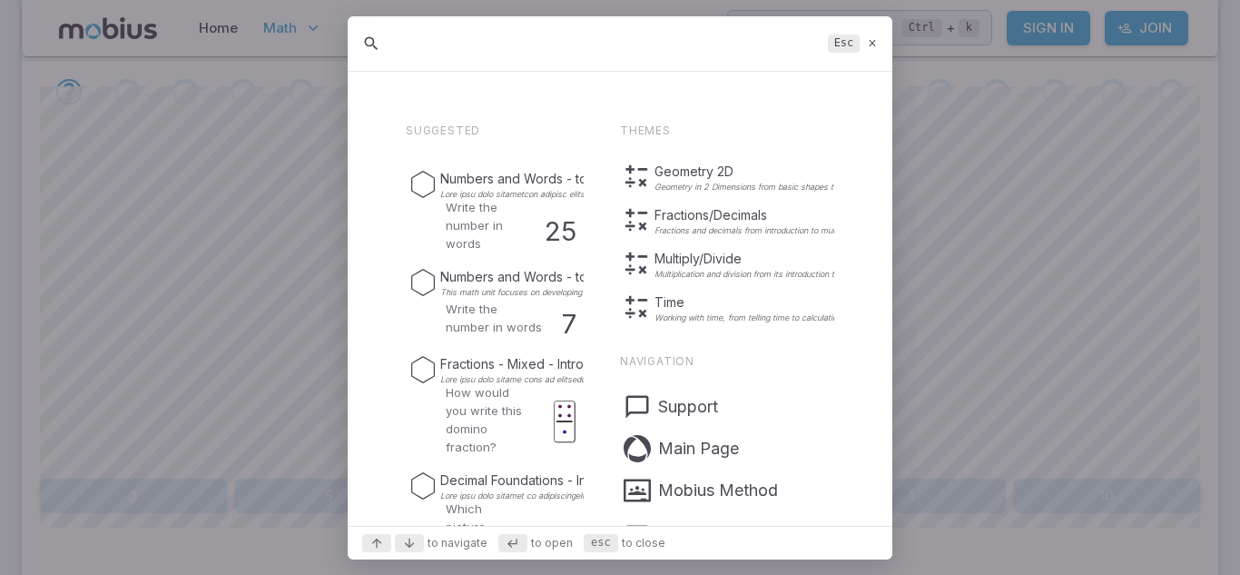
click at [877, 34] on div "Esc" at bounding box center [620, 43] width 545 height 55
click at [875, 40] on icon at bounding box center [873, 43] width 12 height 14
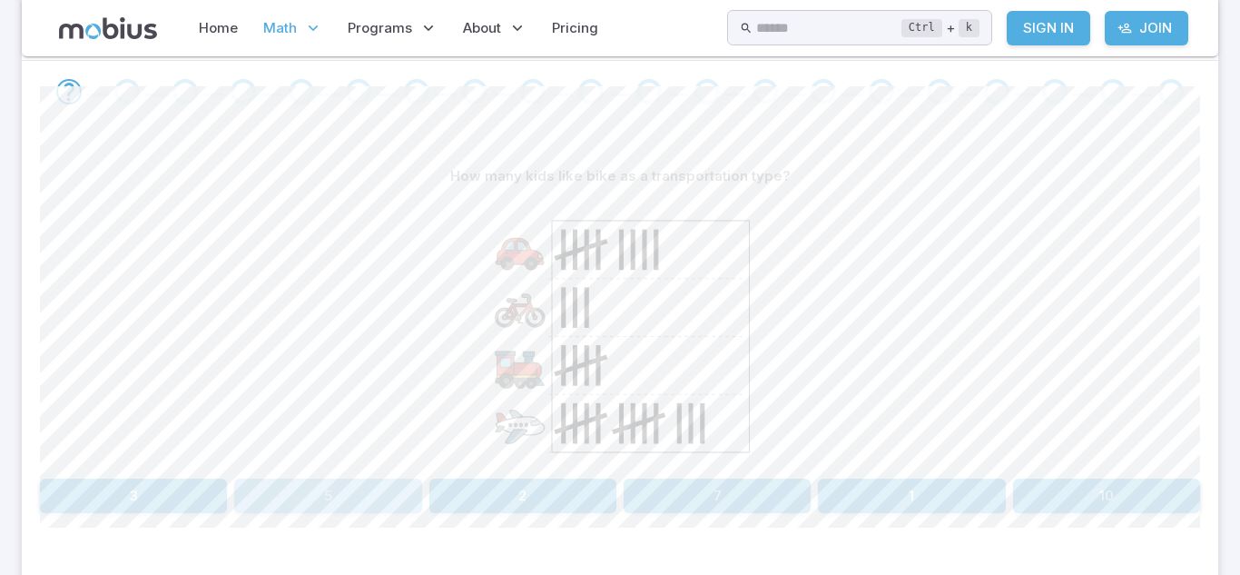
click at [346, 487] on button "5" at bounding box center [327, 495] width 187 height 34
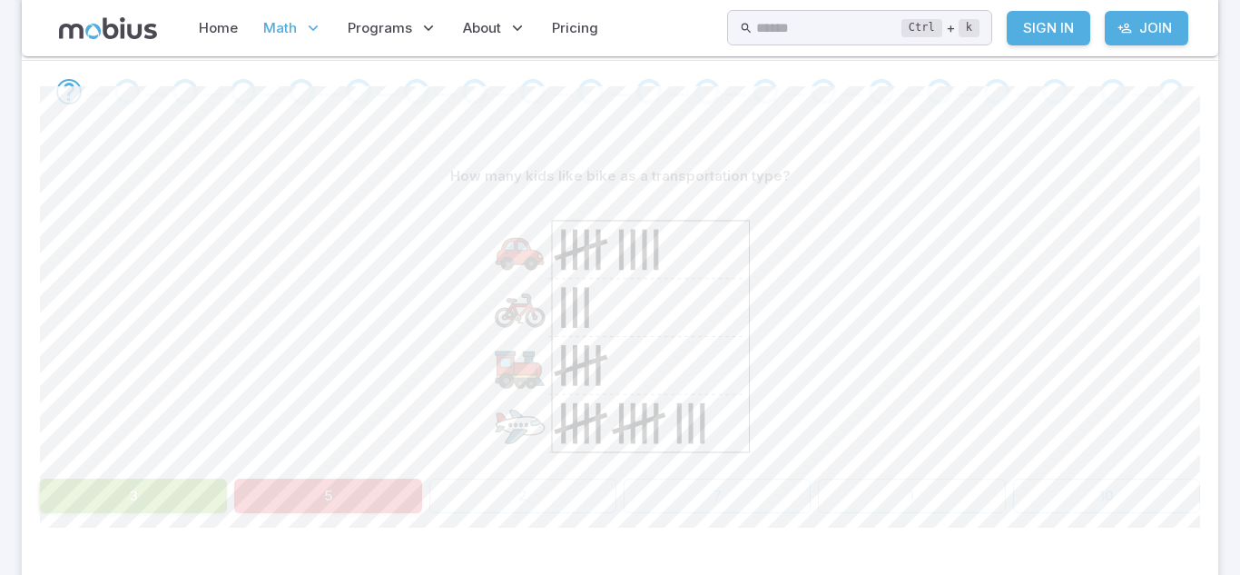
click at [179, 499] on button "3" at bounding box center [133, 495] width 187 height 34
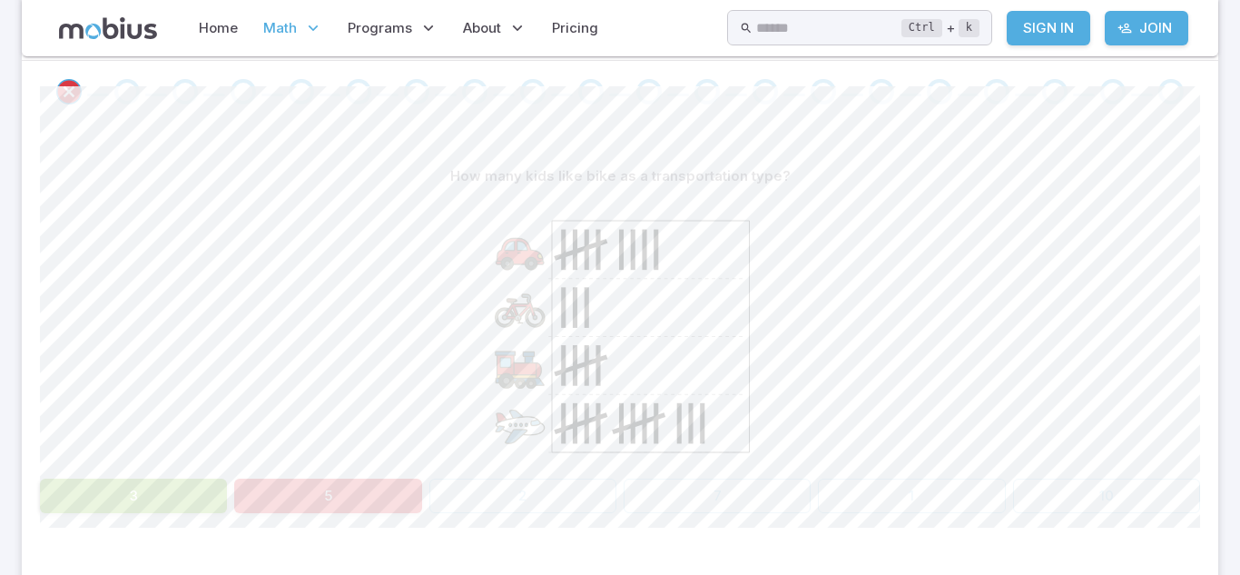
click at [179, 499] on button "3" at bounding box center [133, 495] width 187 height 34
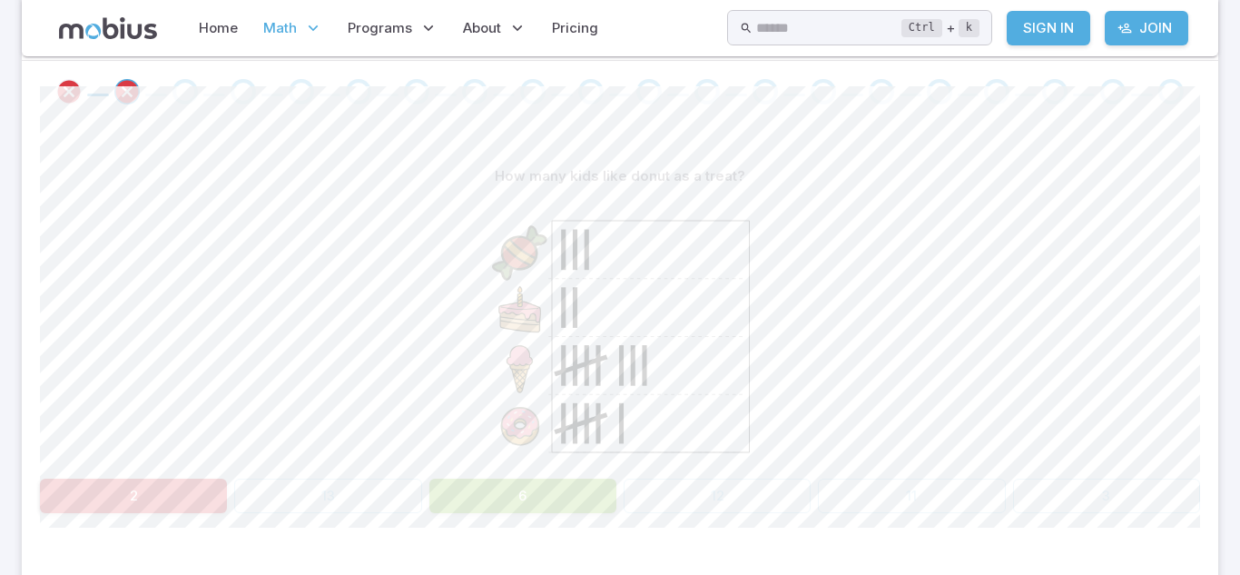
click at [113, 402] on div "How many kids like donut as a treat? 2 13 6 12 11 3" at bounding box center [620, 336] width 1160 height 354
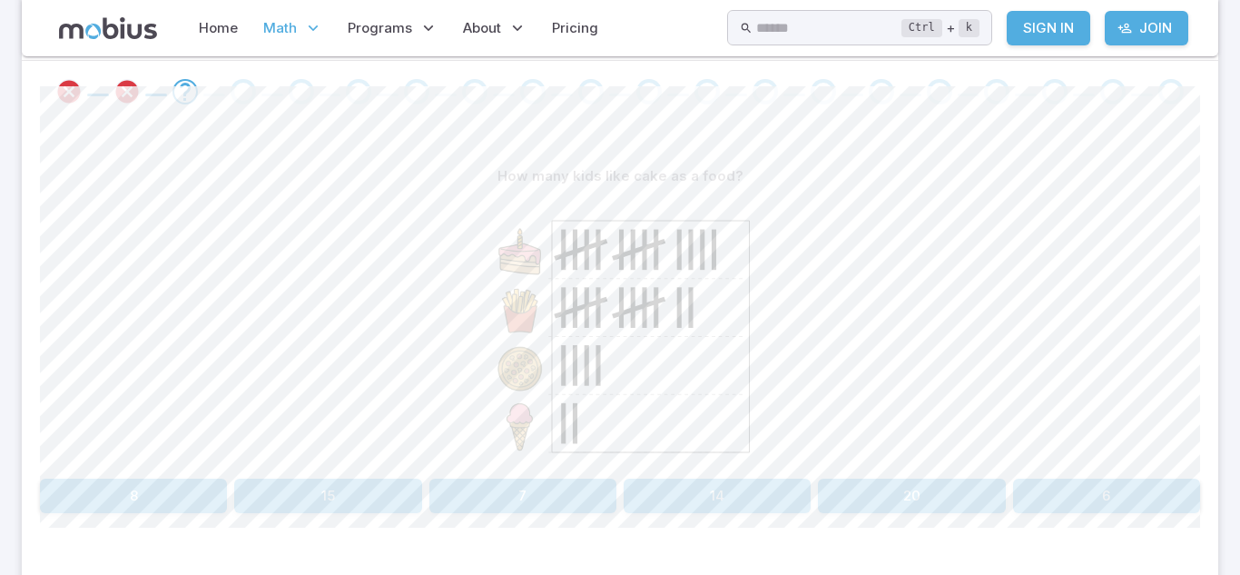
click at [684, 492] on button "14" at bounding box center [717, 495] width 187 height 34
click at [693, 269] on icon at bounding box center [651, 336] width 198 height 231
click at [667, 248] on icon at bounding box center [651, 336] width 198 height 231
click at [920, 506] on button "Cherry" at bounding box center [1009, 495] width 382 height 34
click at [810, 498] on button "Lemon" at bounding box center [766, 495] width 285 height 34
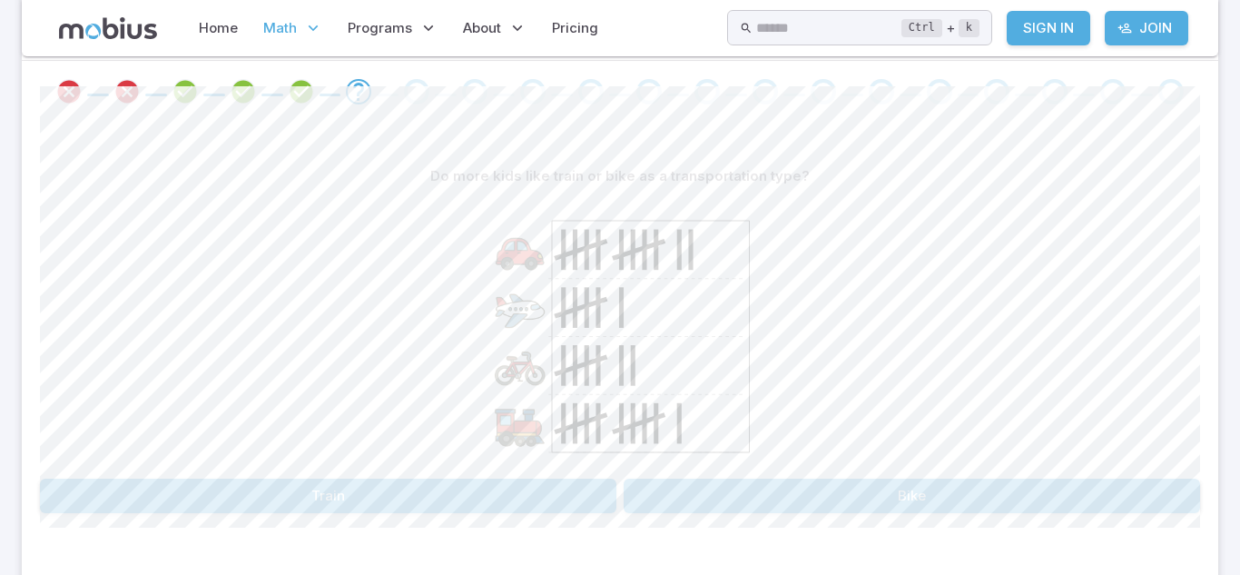
click at [570, 492] on button "Train" at bounding box center [328, 495] width 576 height 34
click at [635, 383] on icon at bounding box center [651, 336] width 198 height 231
click at [432, 497] on button "1" at bounding box center [386, 495] width 226 height 34
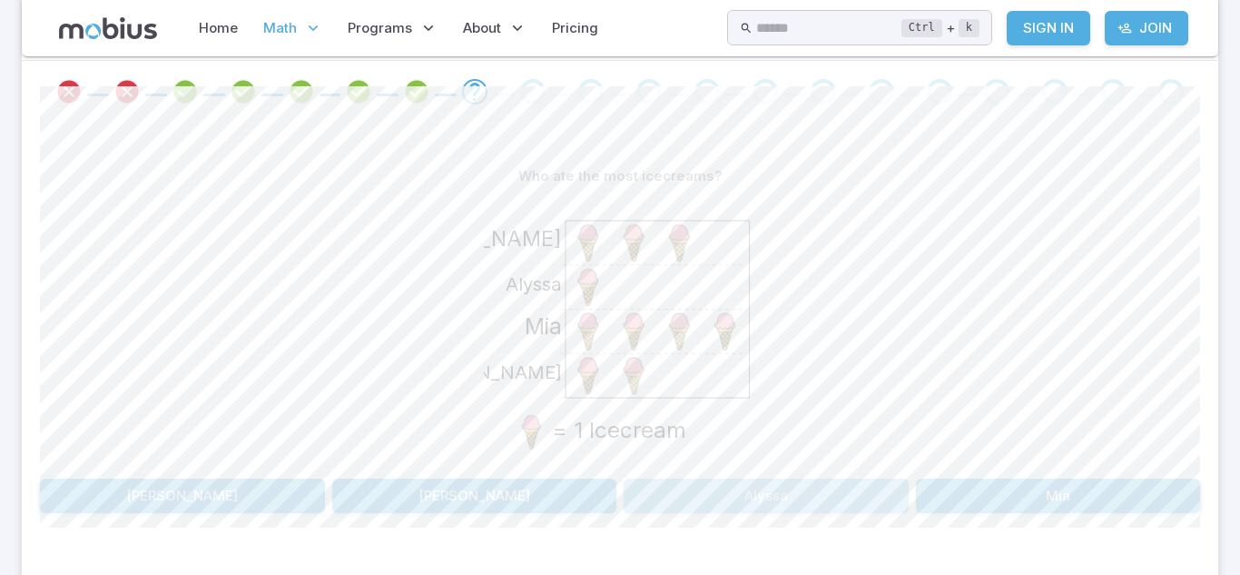
click at [825, 491] on button "Alyssa" at bounding box center [766, 495] width 285 height 34
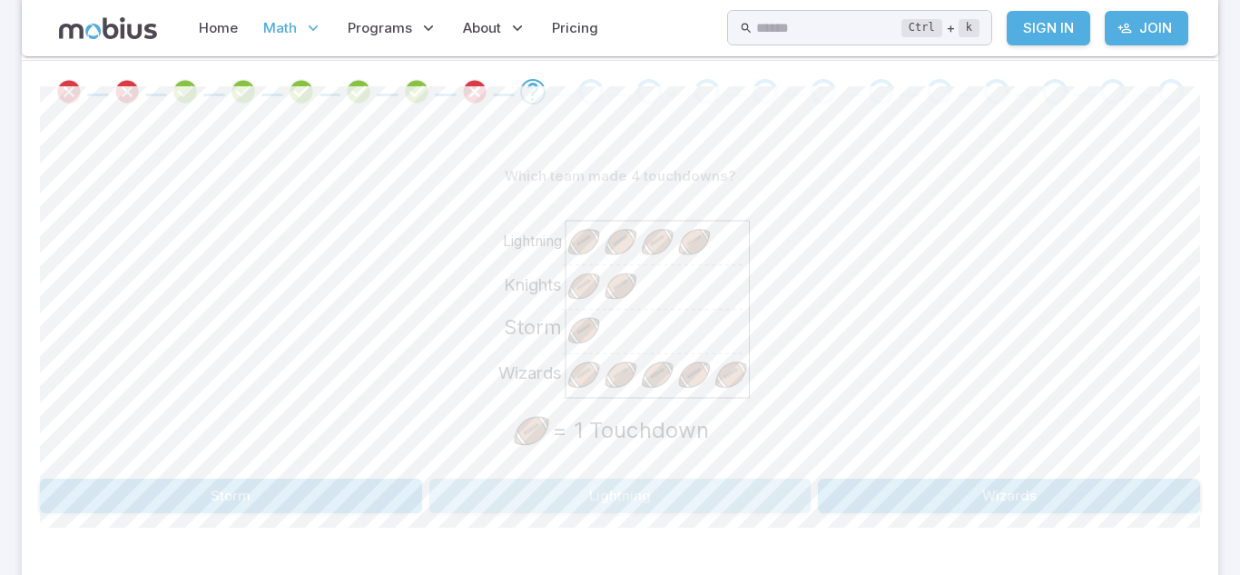
click at [721, 489] on button "Lightning" at bounding box center [620, 495] width 382 height 34
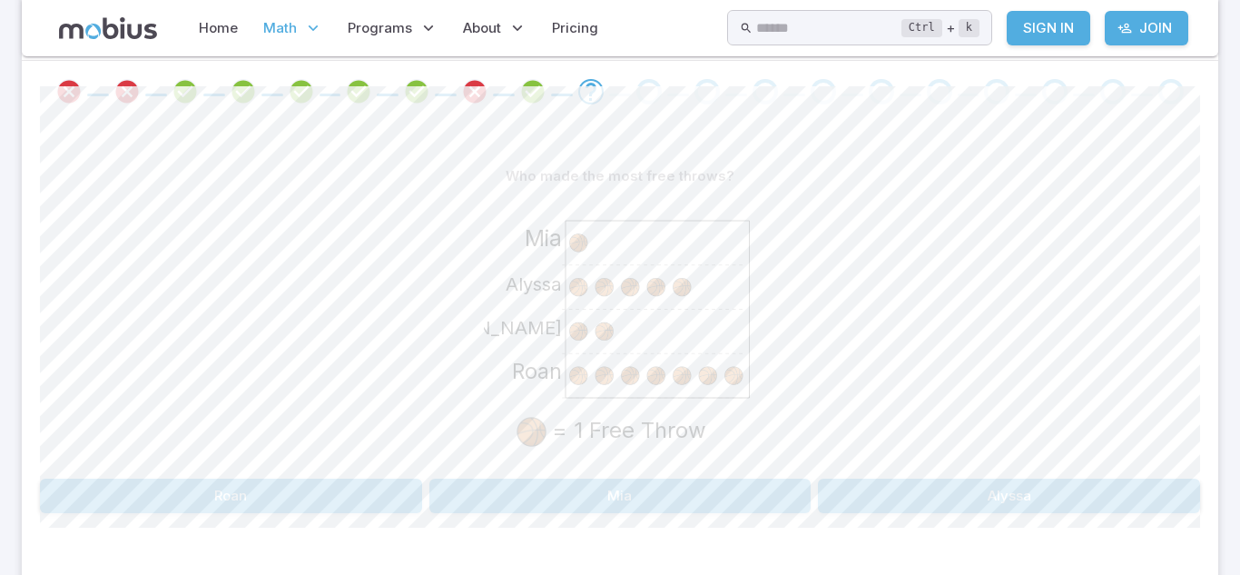
click at [712, 369] on image at bounding box center [708, 376] width 26 height 26
drag, startPoint x: 732, startPoint y: 424, endPoint x: 772, endPoint y: 488, distance: 76.3
click at [772, 488] on div "Who made the most free throws? [GEOGRAPHIC_DATA] [PERSON_NAME][GEOGRAPHIC_DATA]…" at bounding box center [620, 336] width 1160 height 354
click at [364, 504] on button "Roan" at bounding box center [231, 495] width 382 height 34
